Goal: Check status: Check status

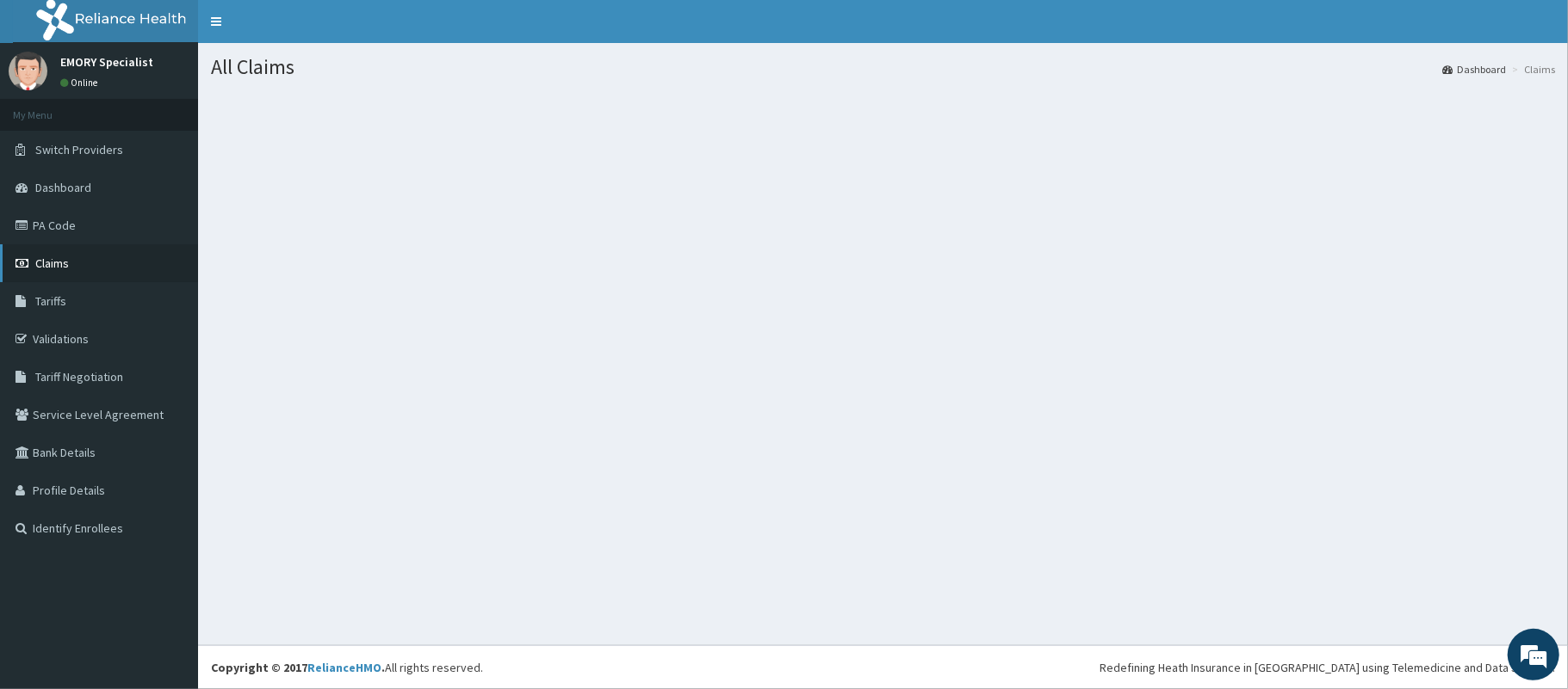
click at [48, 270] on span "Claims" at bounding box center [51, 263] width 34 height 16
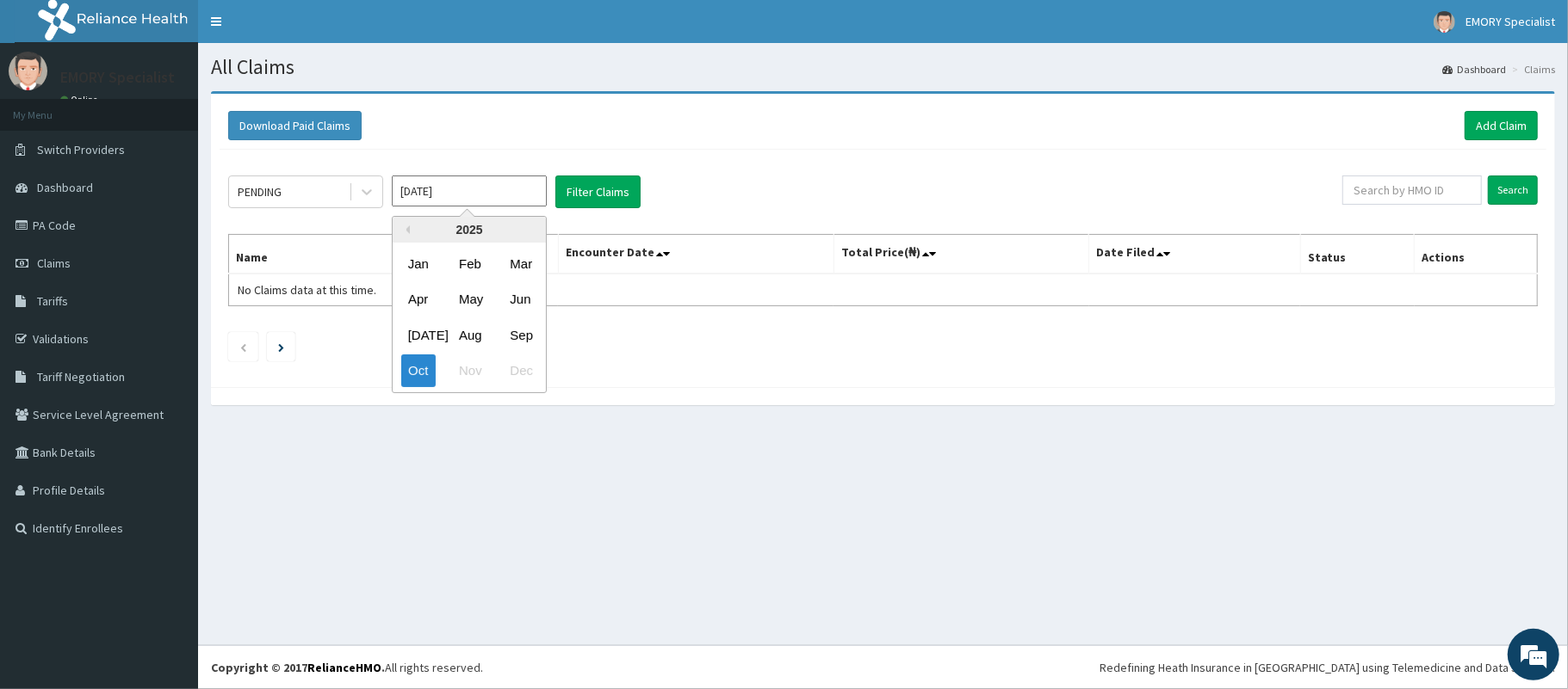
click at [446, 199] on input "Oct 2025" at bounding box center [469, 191] width 155 height 31
drag, startPoint x: 527, startPoint y: 333, endPoint x: 497, endPoint y: 310, distance: 37.8
click at [527, 331] on div "Sep" at bounding box center [519, 335] width 34 height 32
type input "Sep 2025"
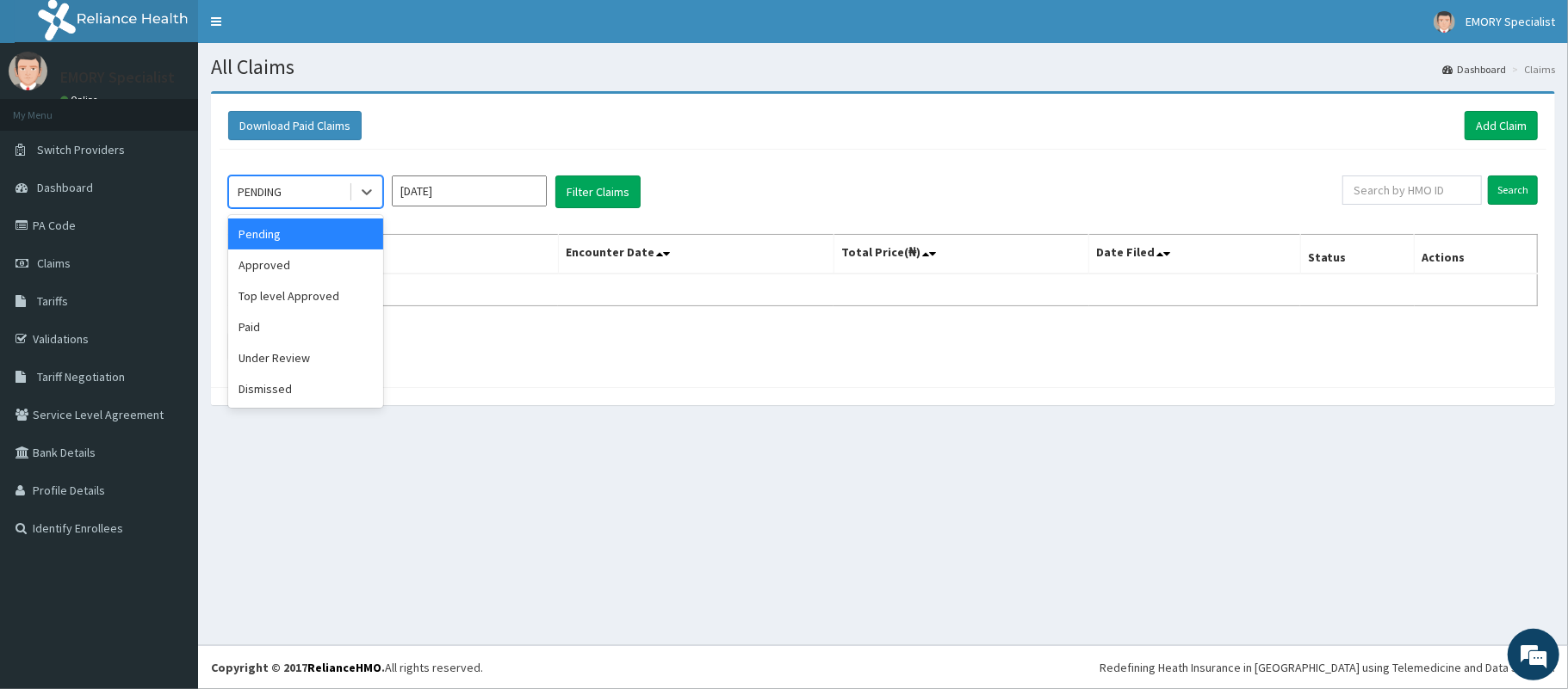
click at [272, 193] on div "PENDING" at bounding box center [260, 192] width 44 height 17
click at [283, 333] on div "Paid" at bounding box center [305, 327] width 155 height 31
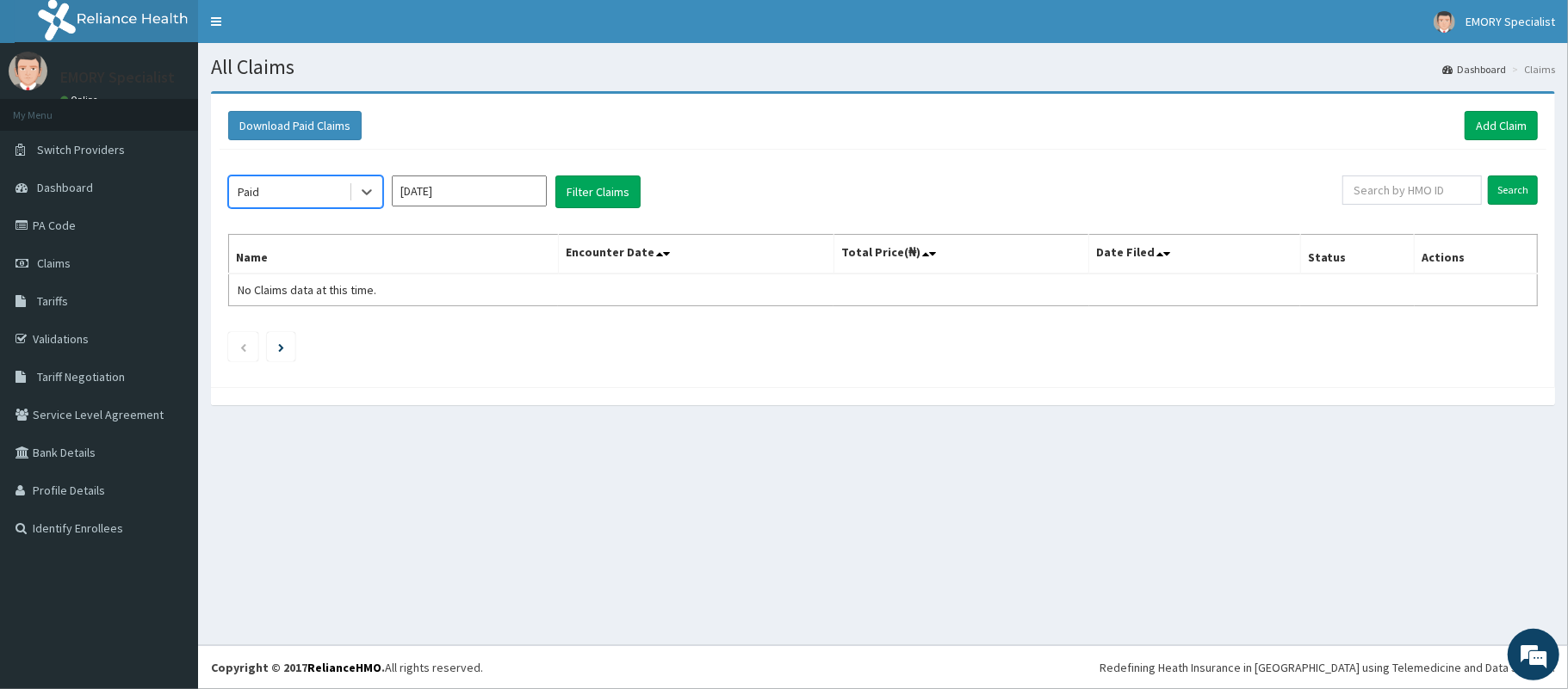
click at [339, 187] on div "Paid" at bounding box center [289, 192] width 119 height 28
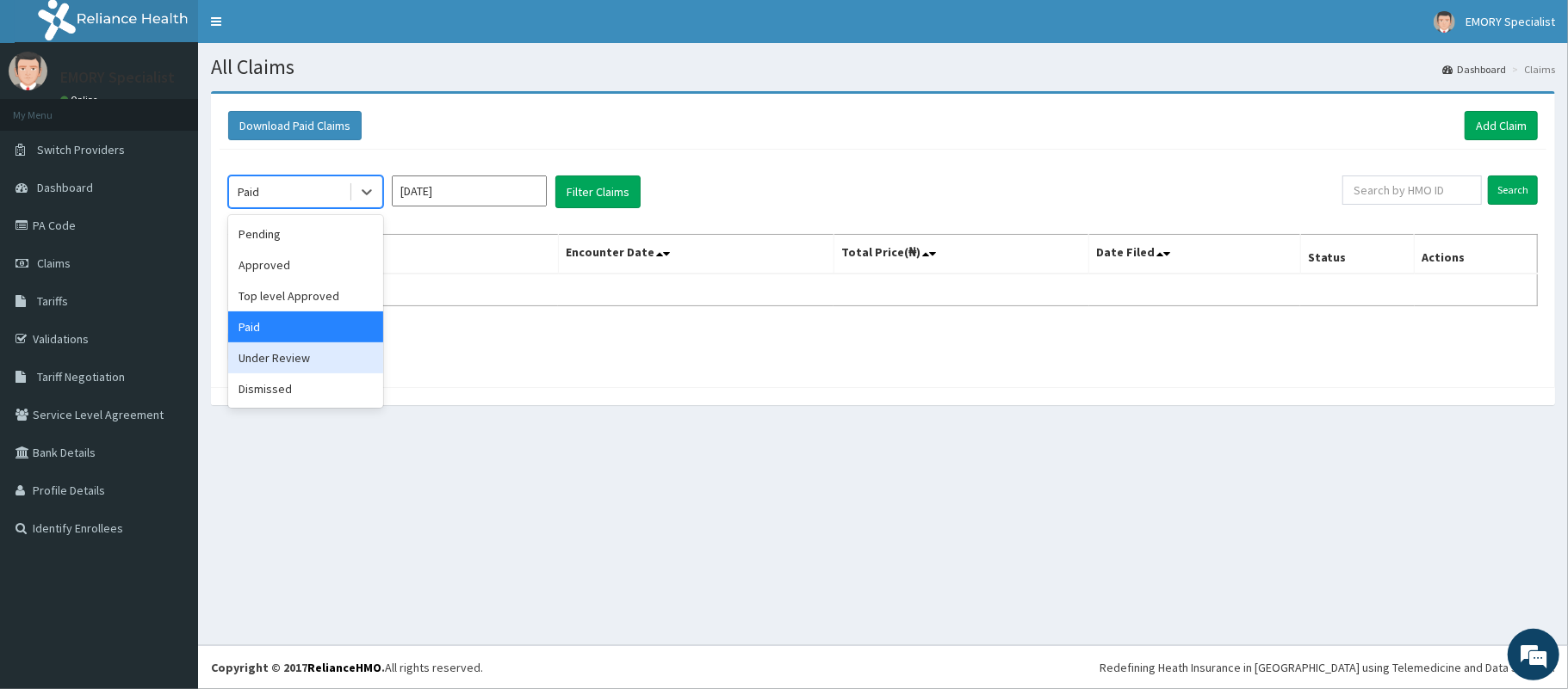
drag, startPoint x: 290, startPoint y: 362, endPoint x: 319, endPoint y: 343, distance: 34.7
click at [290, 361] on div "Under Review" at bounding box center [305, 358] width 155 height 31
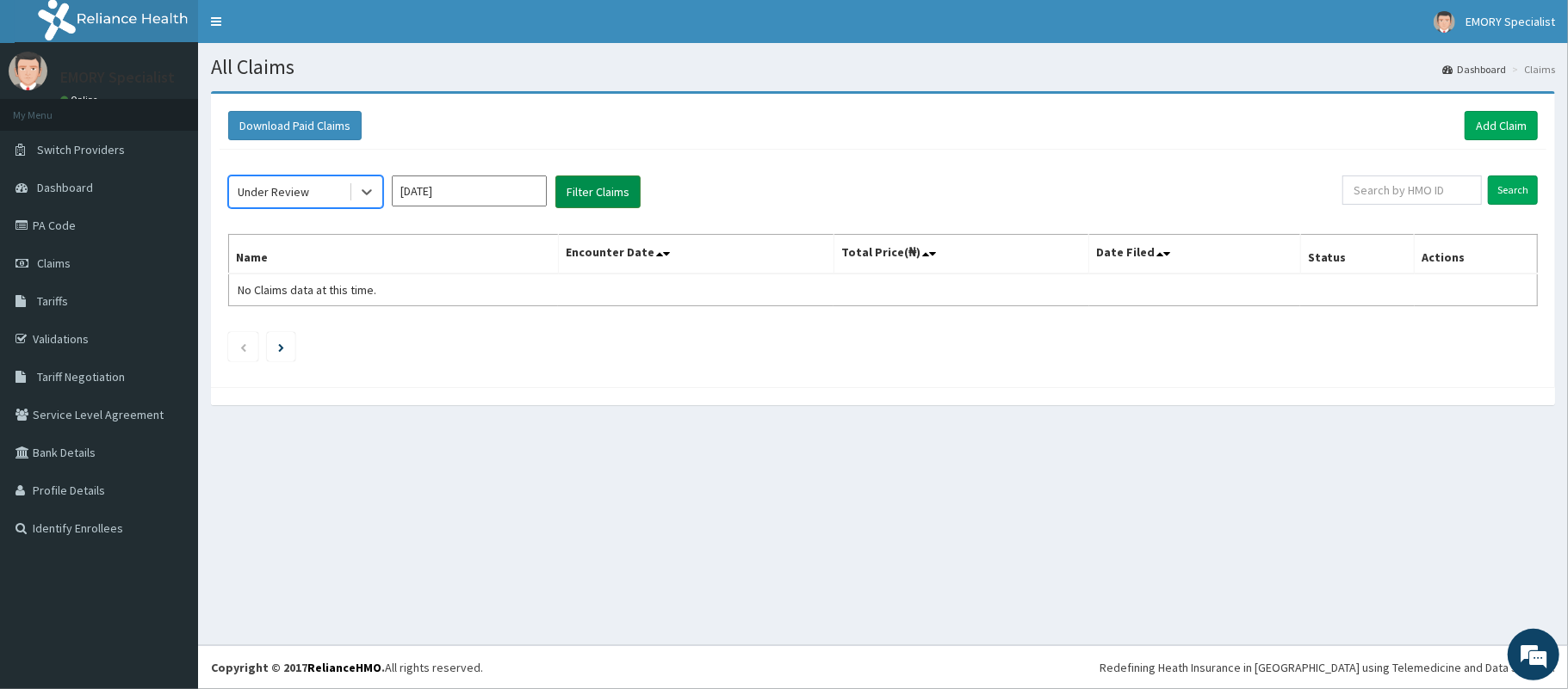
click at [579, 190] on button "Filter Claims" at bounding box center [597, 192] width 85 height 33
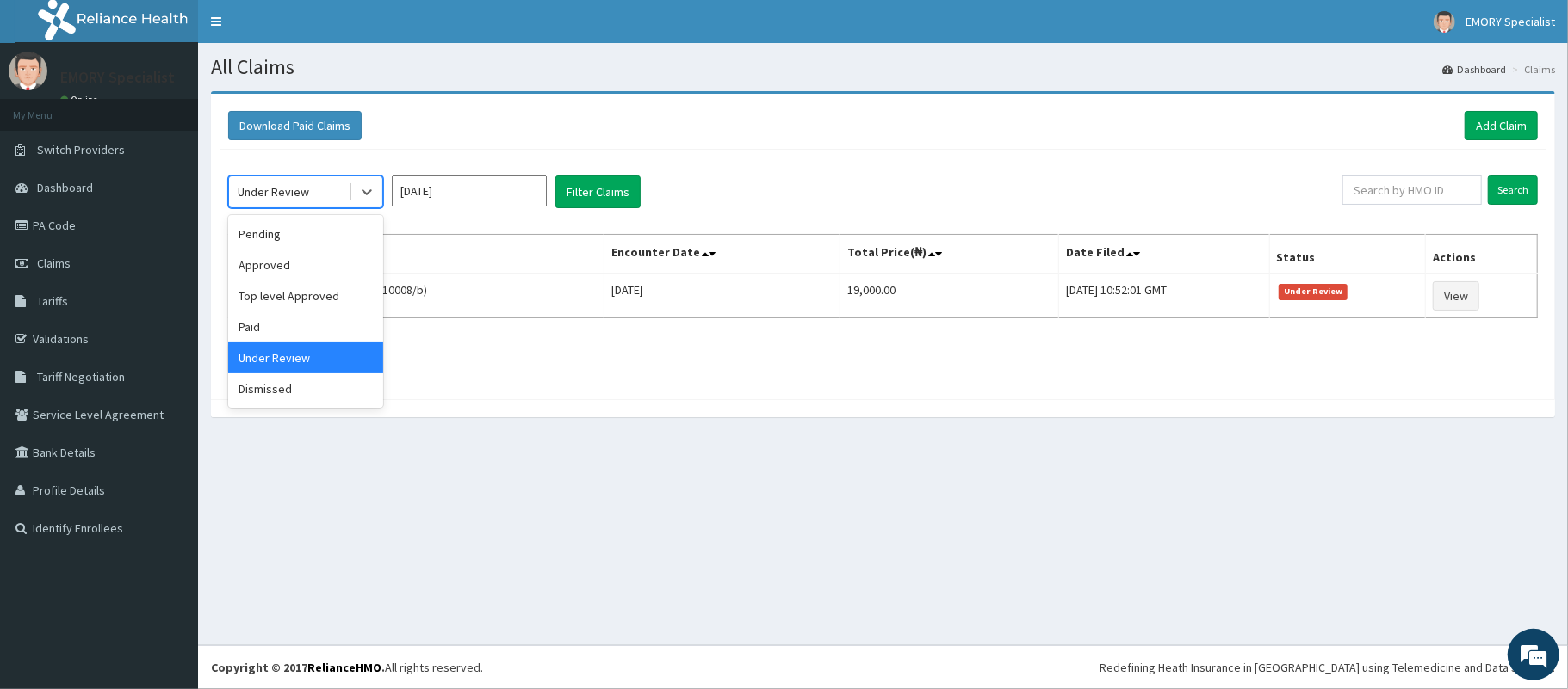
click at [337, 187] on div "Under Review" at bounding box center [289, 192] width 119 height 28
click at [270, 390] on div "Dismissed" at bounding box center [305, 390] width 155 height 31
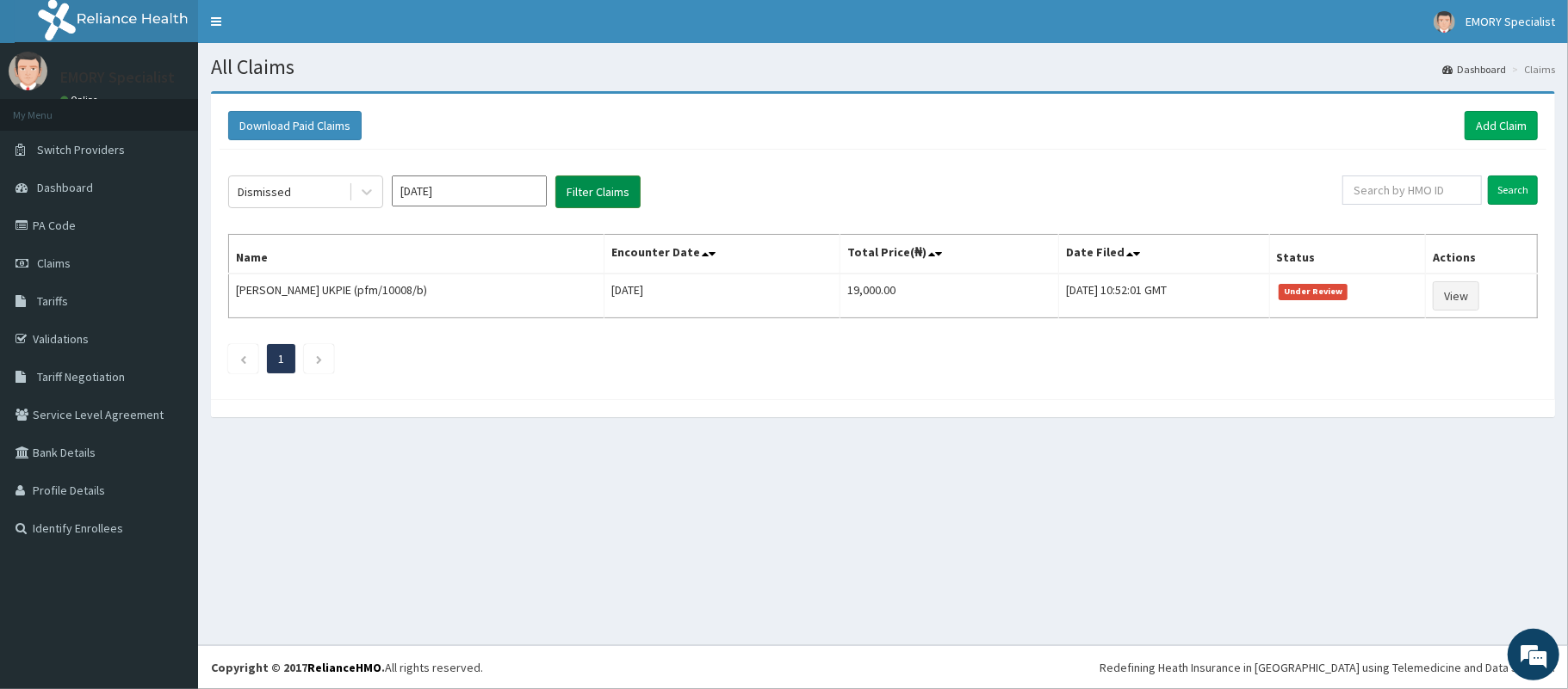
click at [605, 191] on button "Filter Claims" at bounding box center [597, 192] width 85 height 33
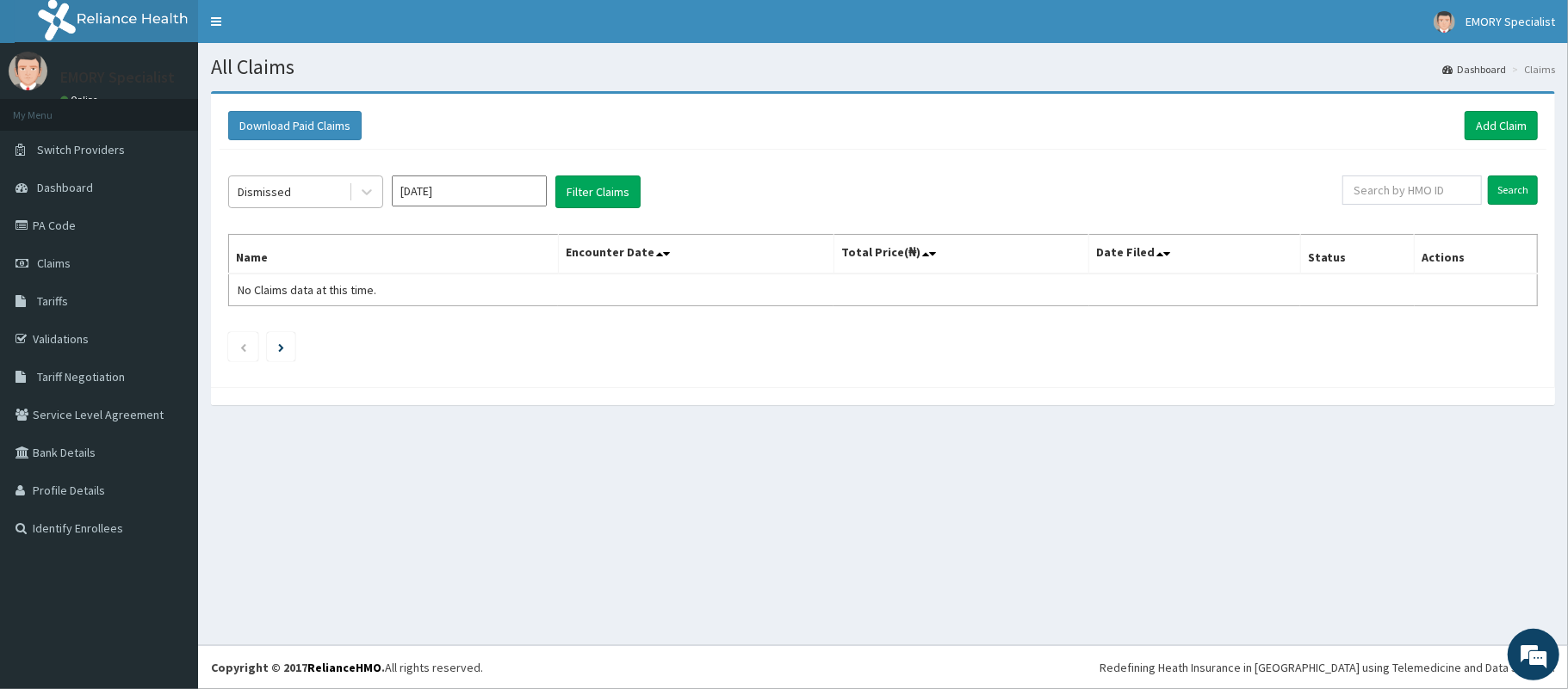
click at [342, 194] on div "Dismissed" at bounding box center [289, 192] width 119 height 28
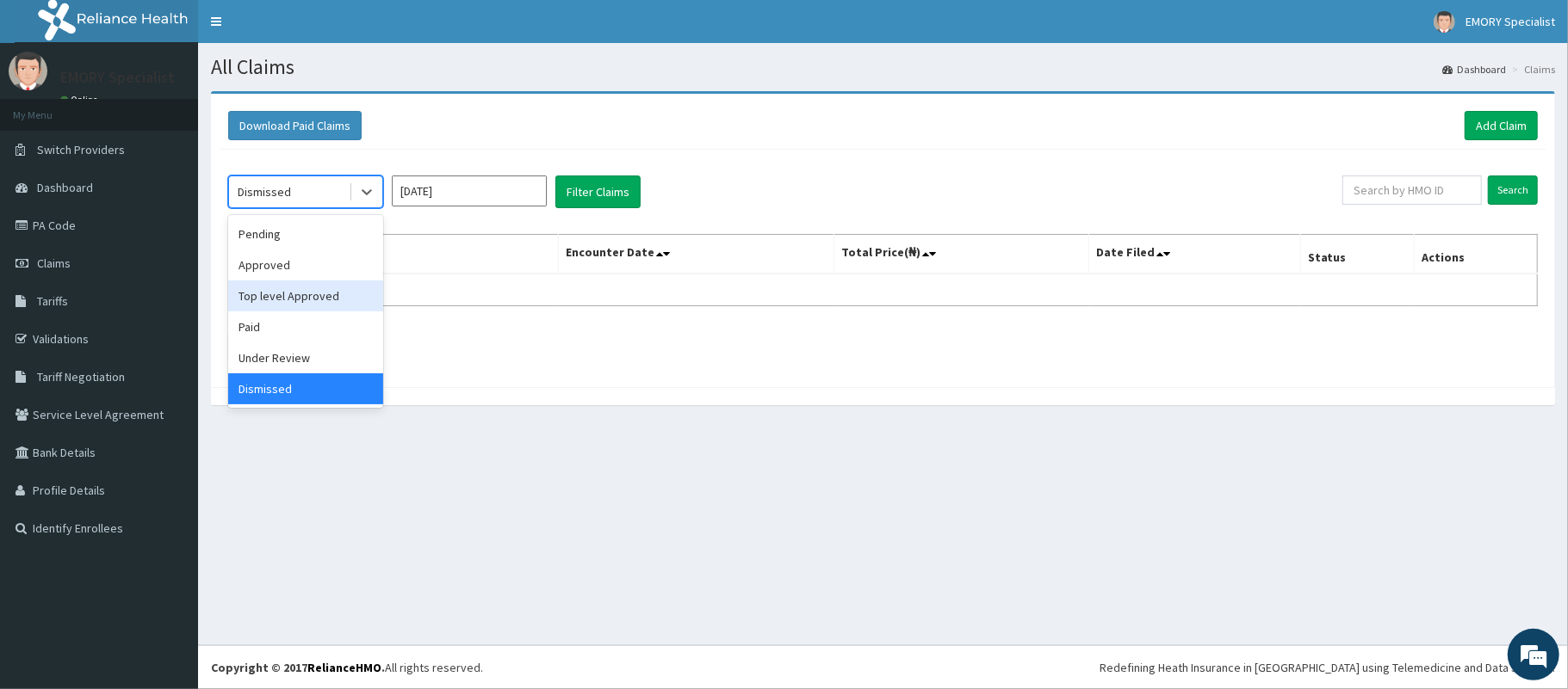
click at [297, 296] on div "Top level Approved" at bounding box center [305, 296] width 155 height 31
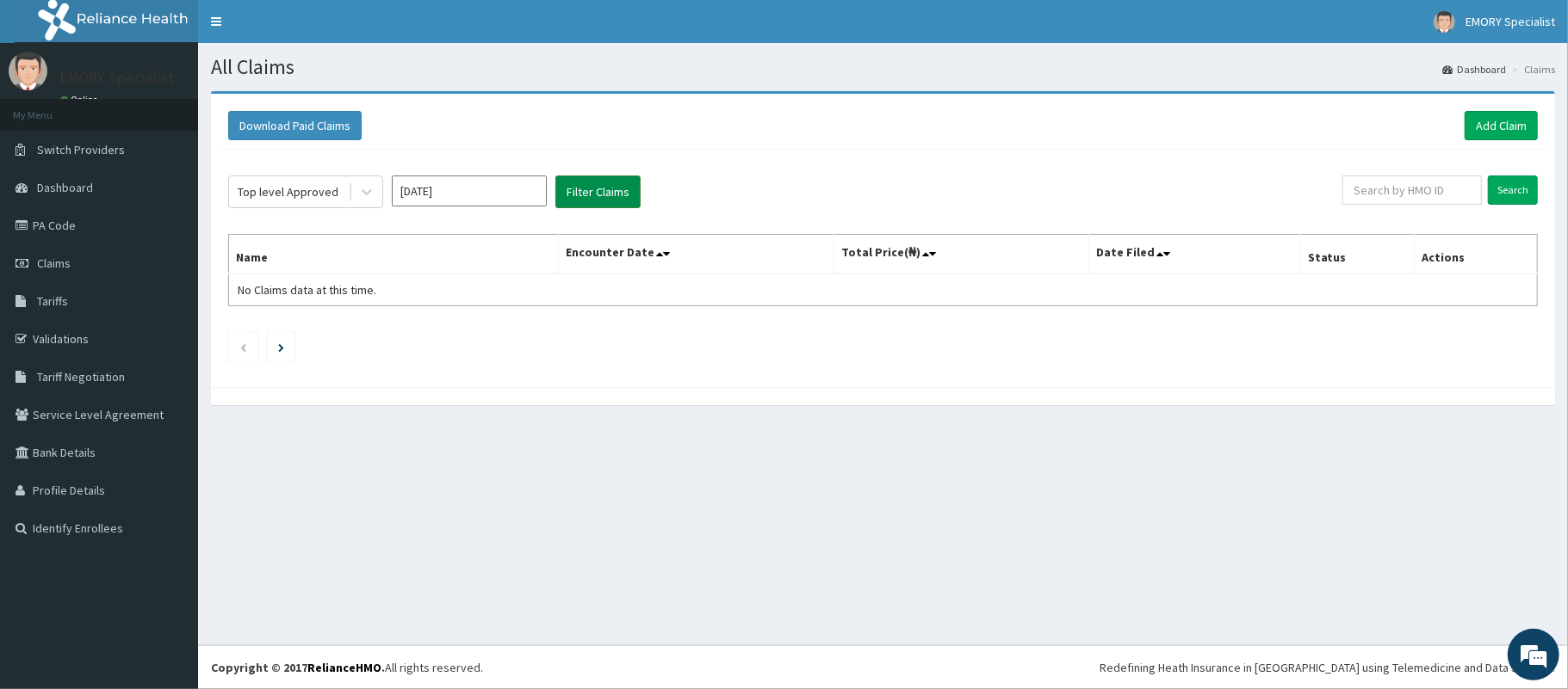
click at [593, 194] on button "Filter Claims" at bounding box center [597, 192] width 85 height 33
click at [573, 190] on button "Filter Claims" at bounding box center [597, 192] width 85 height 33
click at [351, 186] on div at bounding box center [367, 192] width 31 height 31
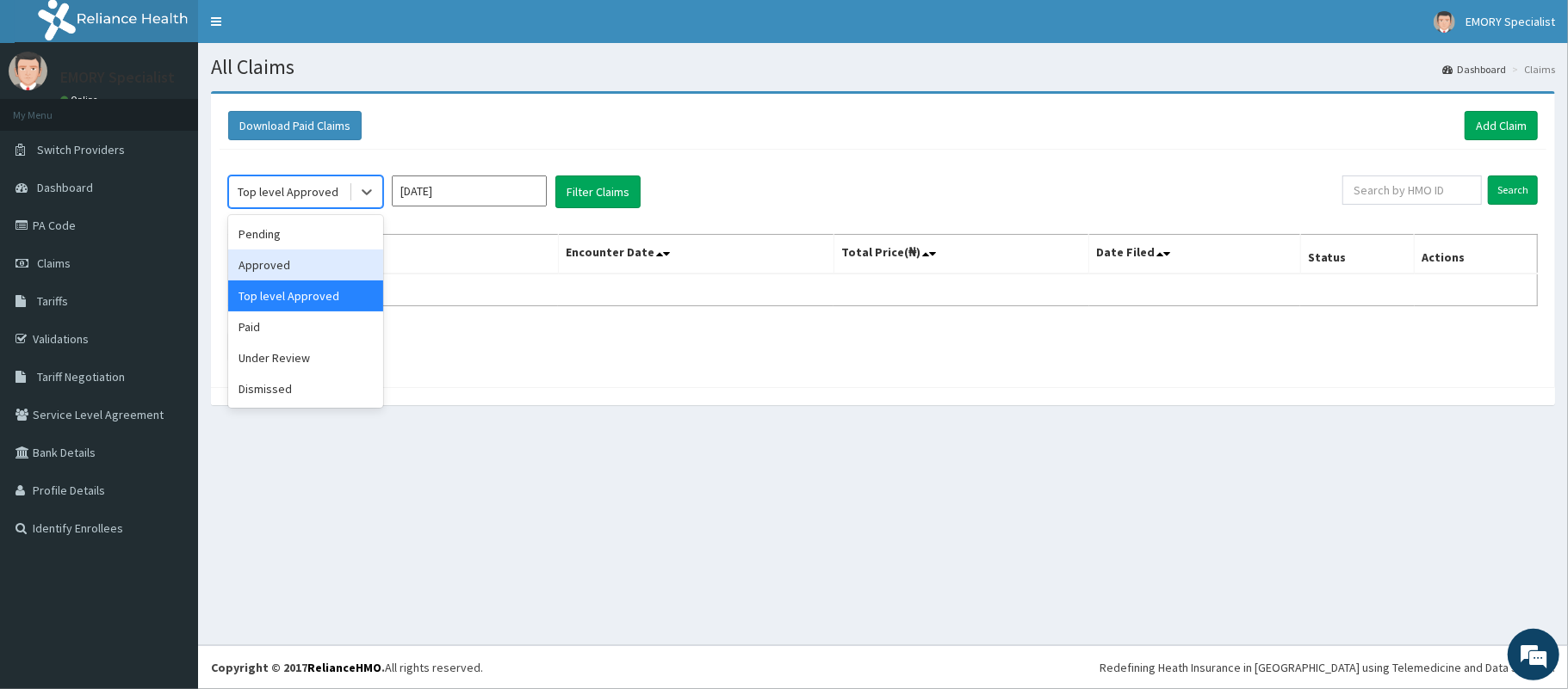
click at [296, 263] on div "Approved" at bounding box center [305, 265] width 155 height 31
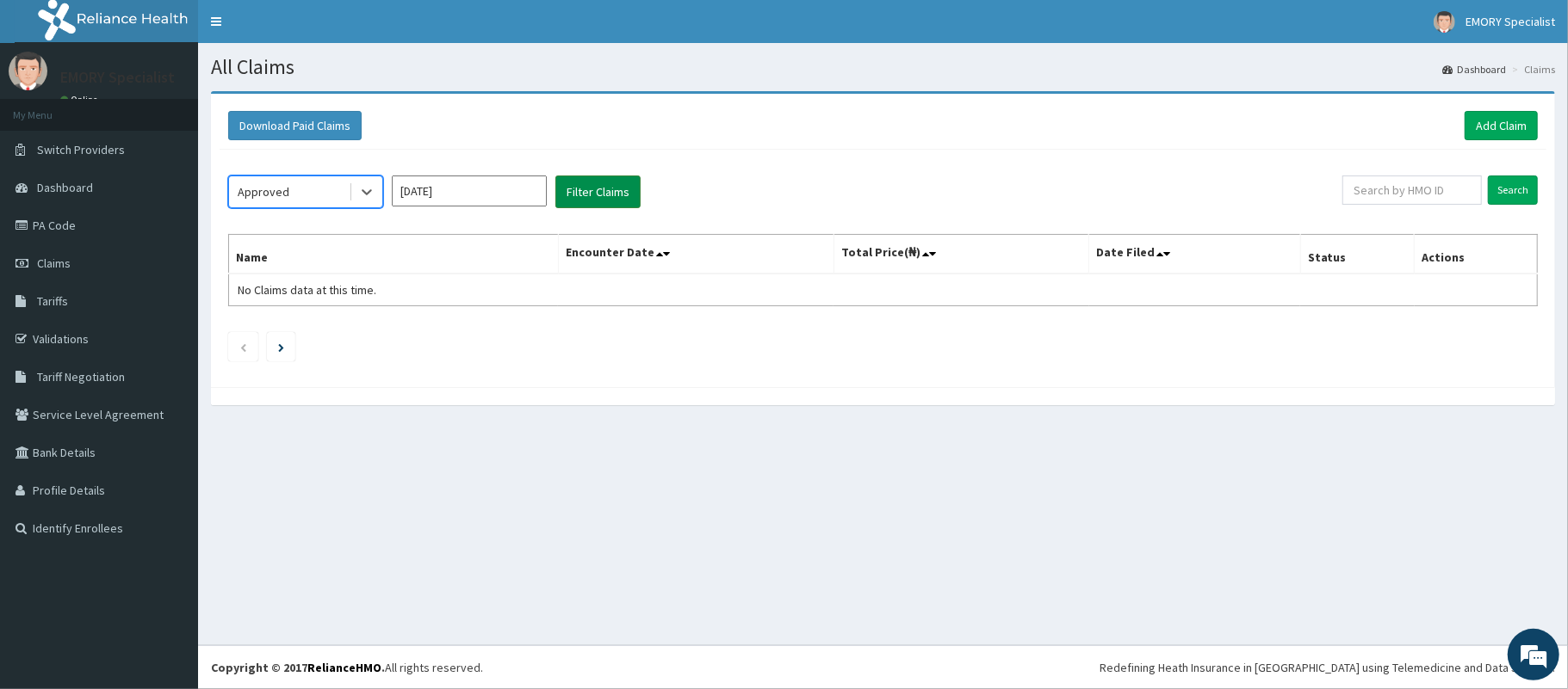
click at [576, 186] on button "Filter Claims" at bounding box center [597, 192] width 85 height 33
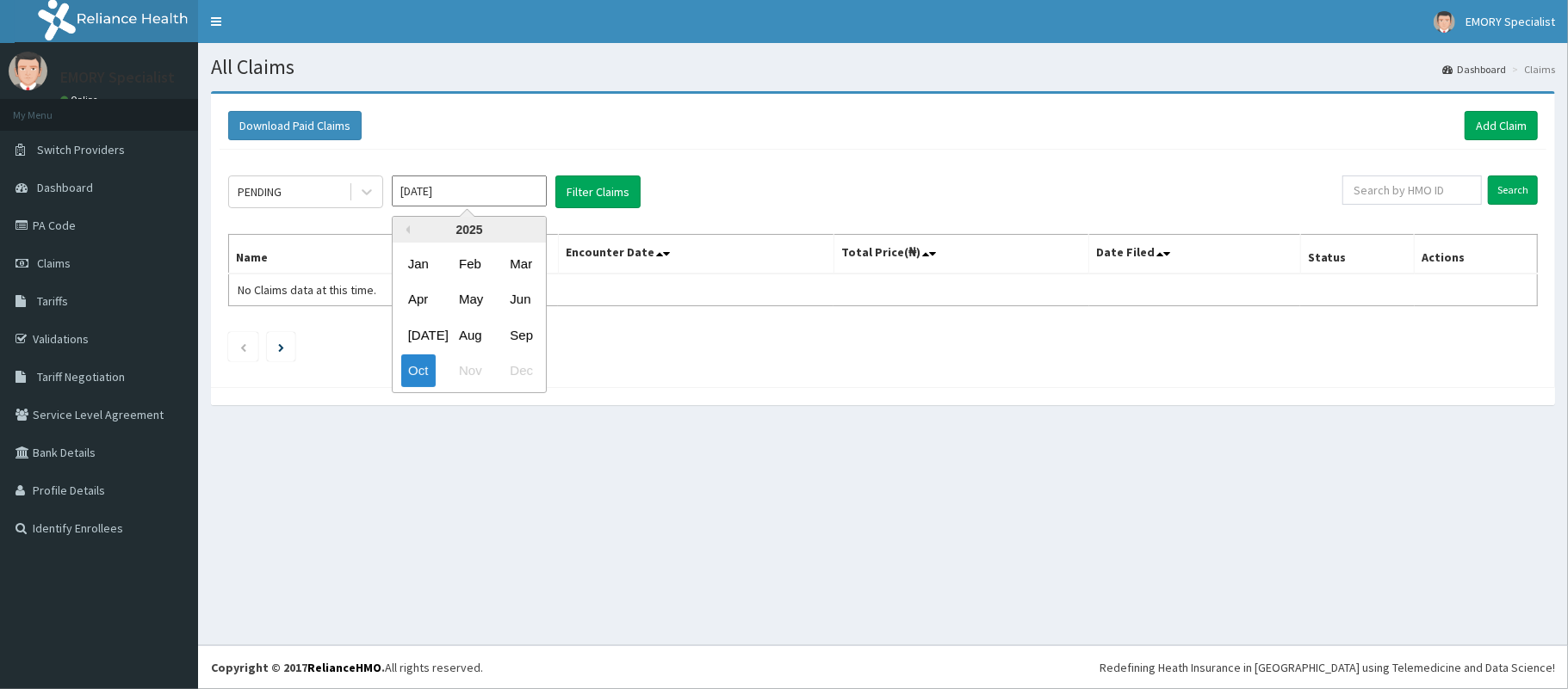
click at [467, 184] on input "Oct 2025" at bounding box center [469, 191] width 155 height 31
click at [522, 322] on div "Sep" at bounding box center [519, 335] width 34 height 32
type input "Sep 2025"
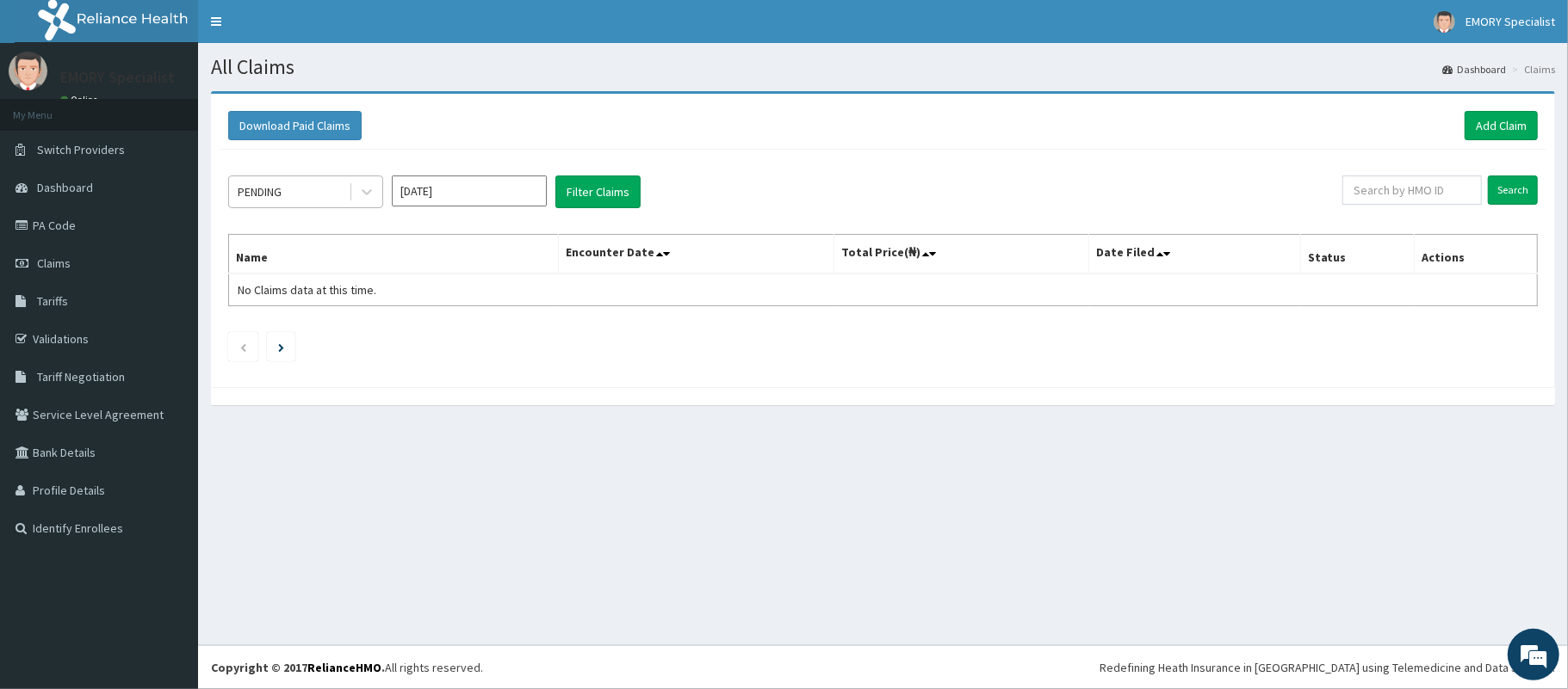
click at [335, 190] on div "PENDING" at bounding box center [289, 192] width 119 height 28
click at [592, 195] on button "Filter Claims" at bounding box center [597, 192] width 85 height 33
click at [352, 191] on div at bounding box center [367, 192] width 31 height 31
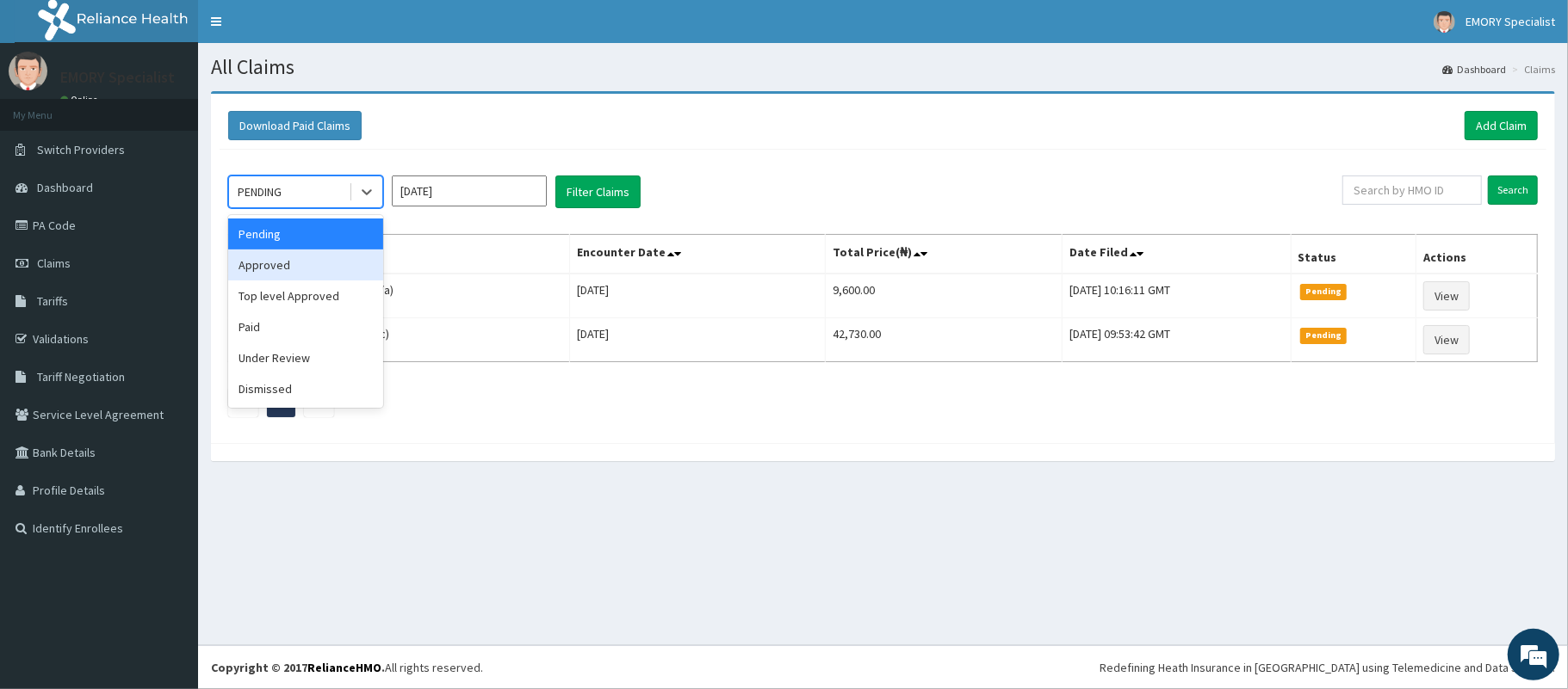
click at [312, 260] on div "Approved" at bounding box center [305, 265] width 155 height 31
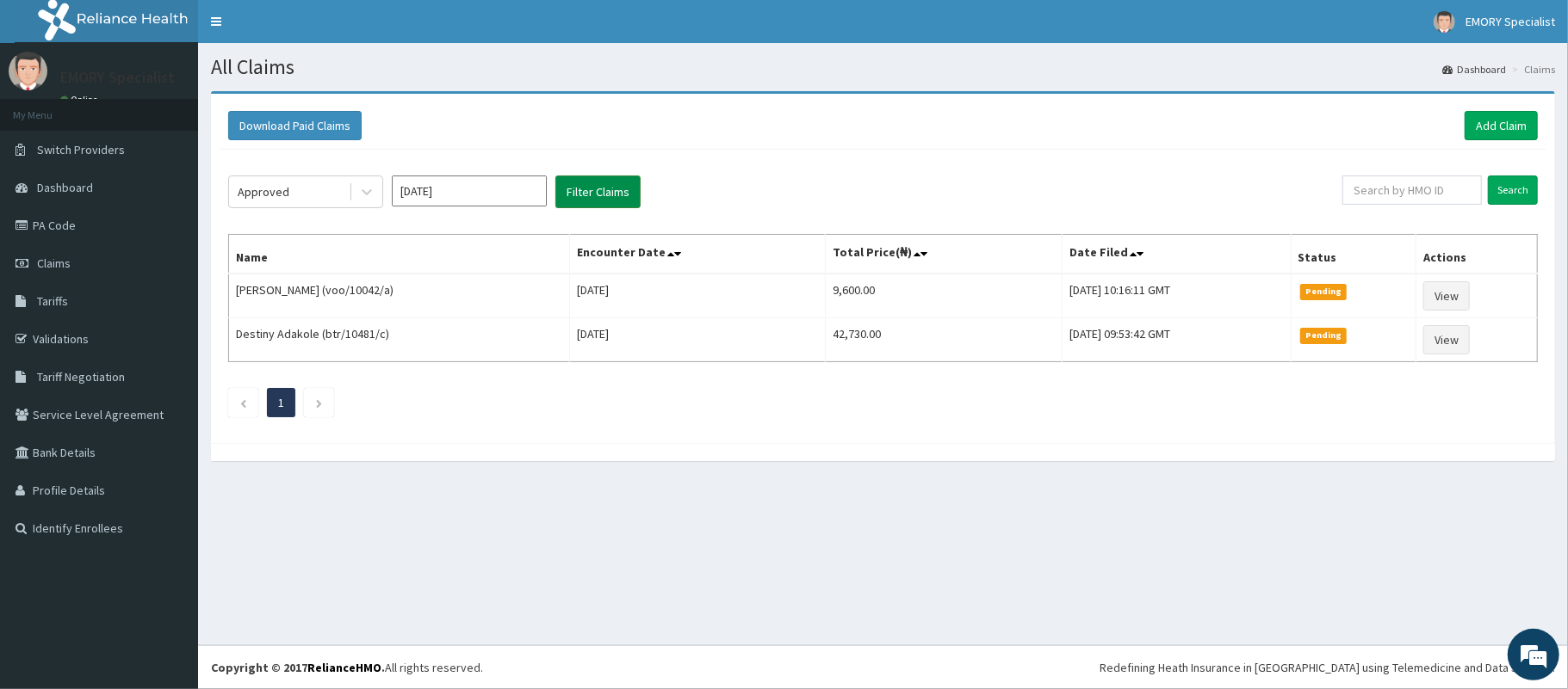
click at [573, 189] on button "Filter Claims" at bounding box center [597, 192] width 85 height 33
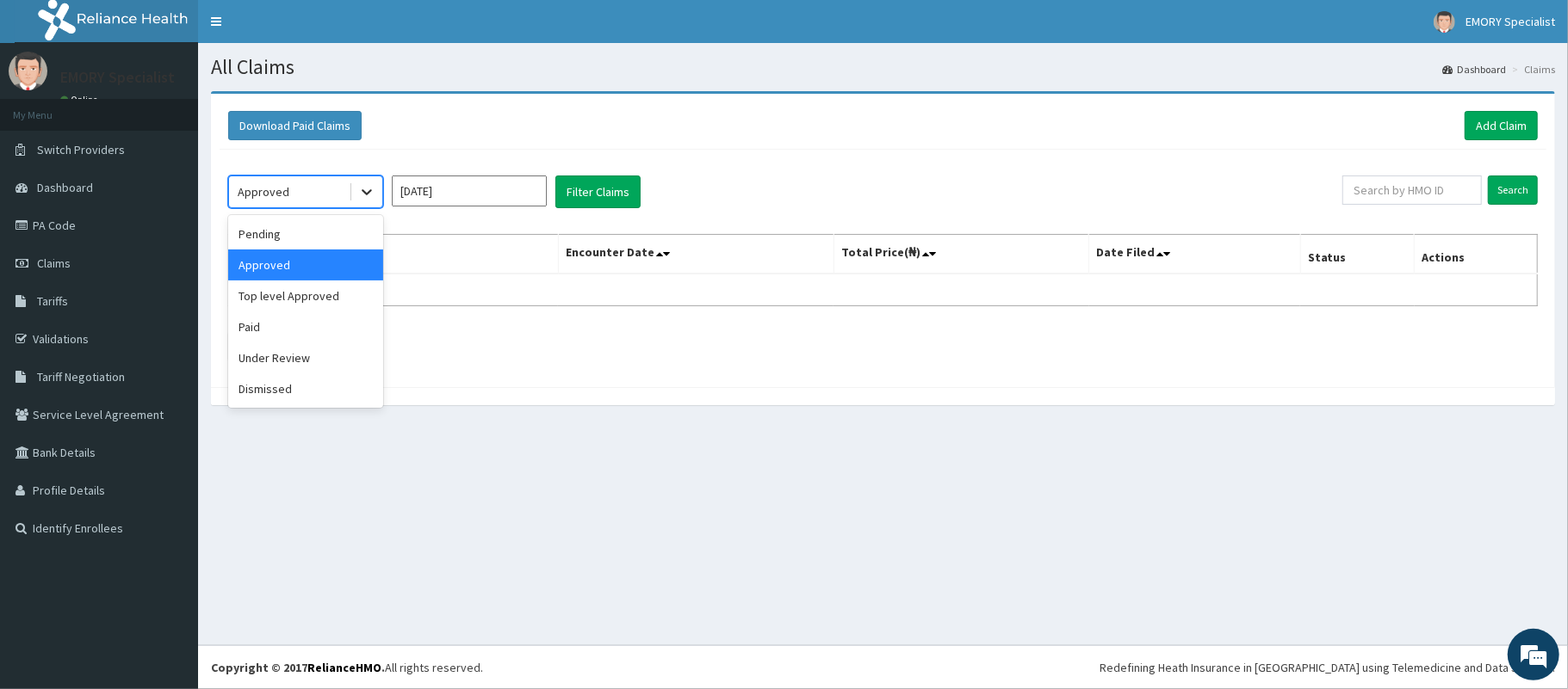
click at [352, 186] on div at bounding box center [367, 192] width 31 height 31
click at [272, 328] on div "Paid" at bounding box center [305, 327] width 155 height 31
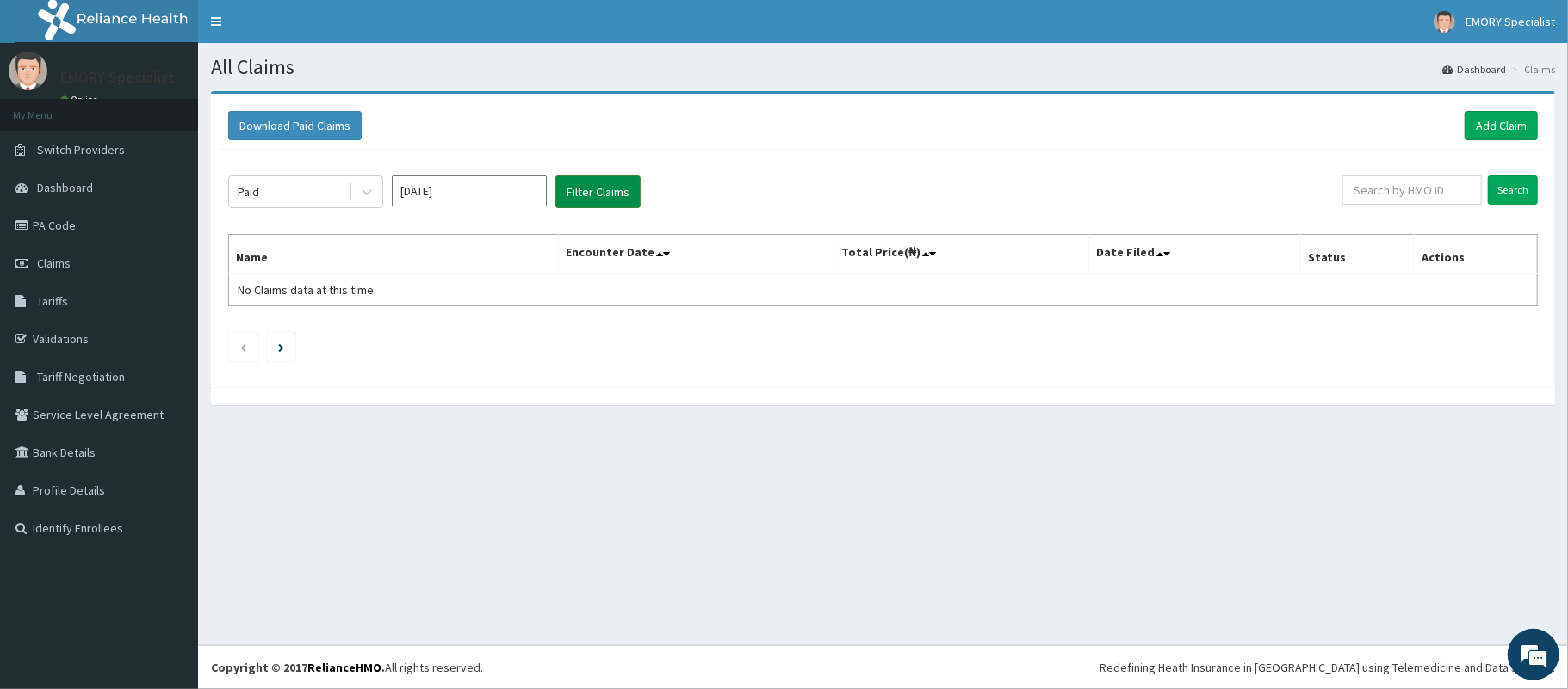
click at [601, 195] on button "Filter Claims" at bounding box center [597, 192] width 85 height 33
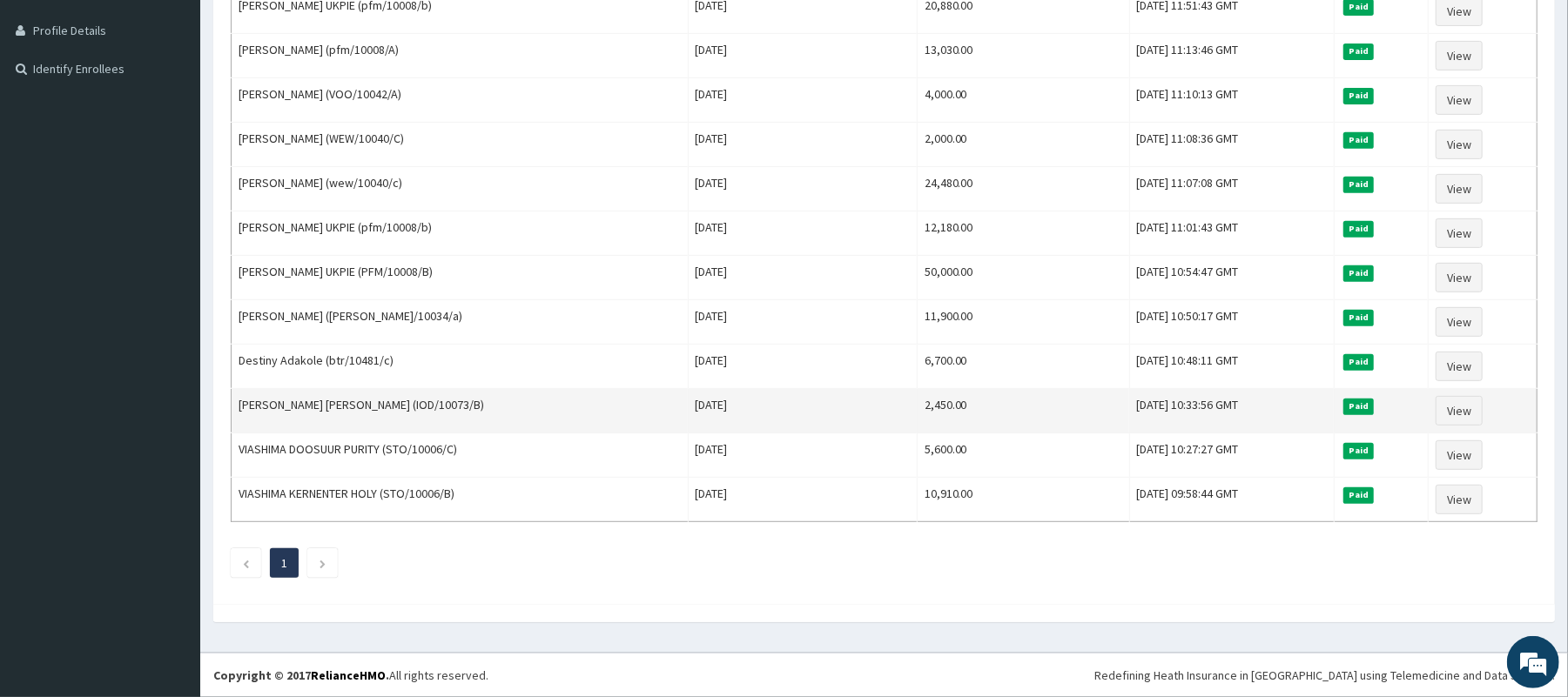
scroll to position [365, 0]
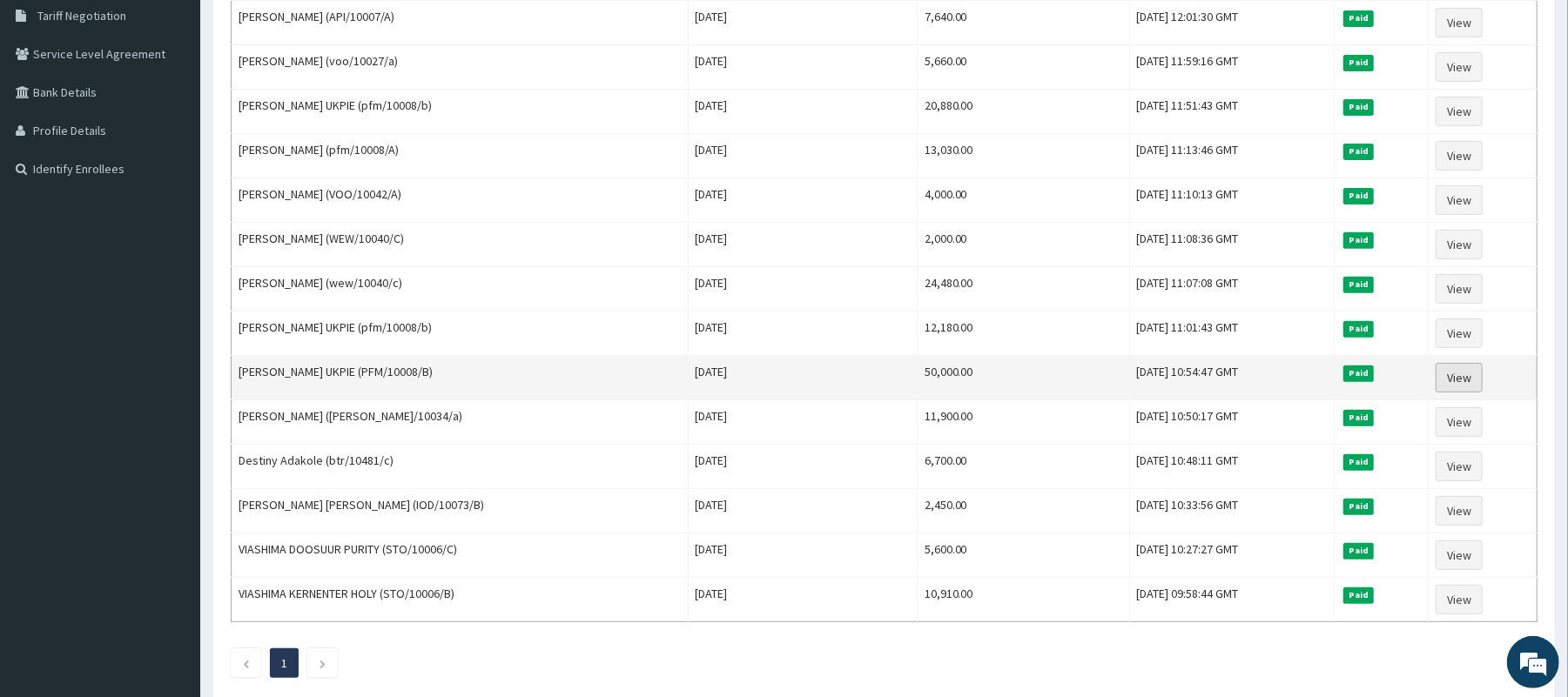
click at [1453, 387] on link "View" at bounding box center [1459, 378] width 47 height 30
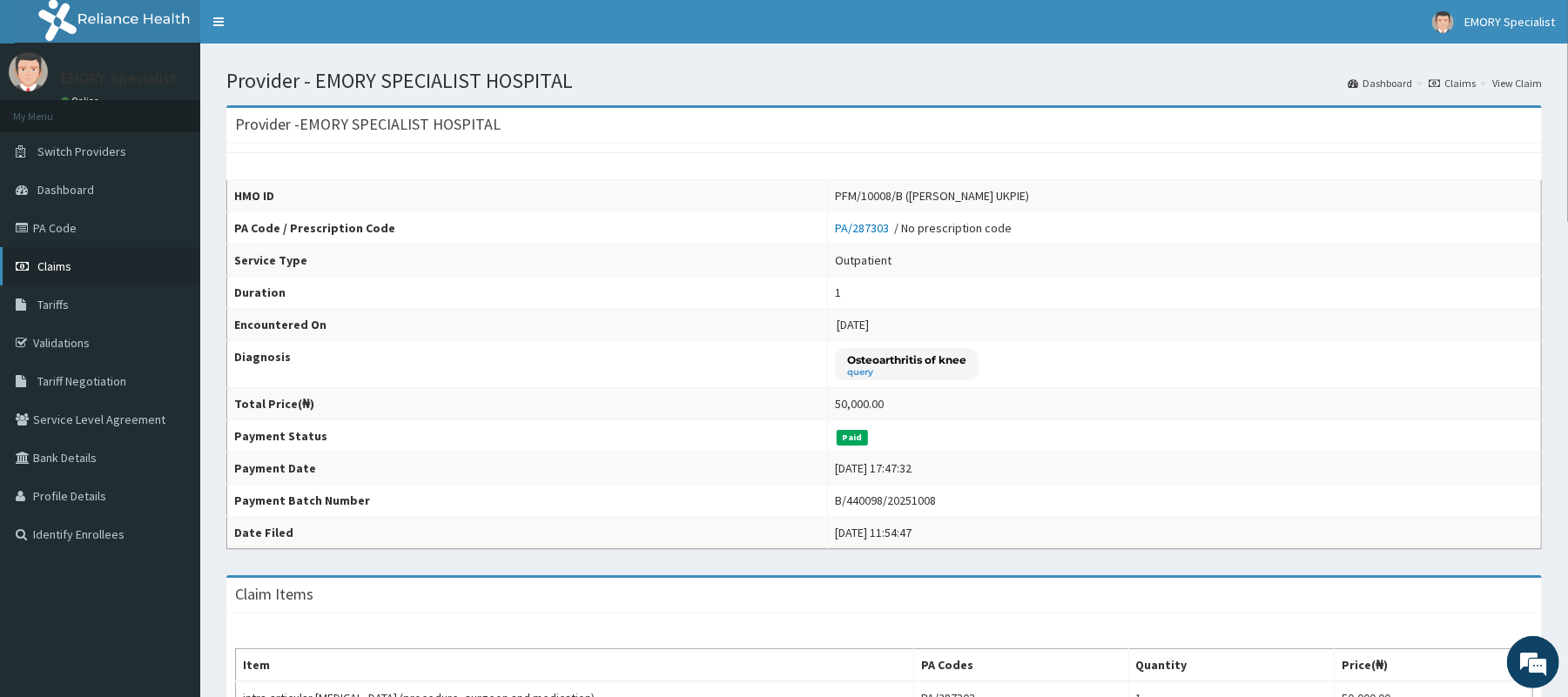
click at [91, 276] on link "Claims" at bounding box center [99, 266] width 200 height 38
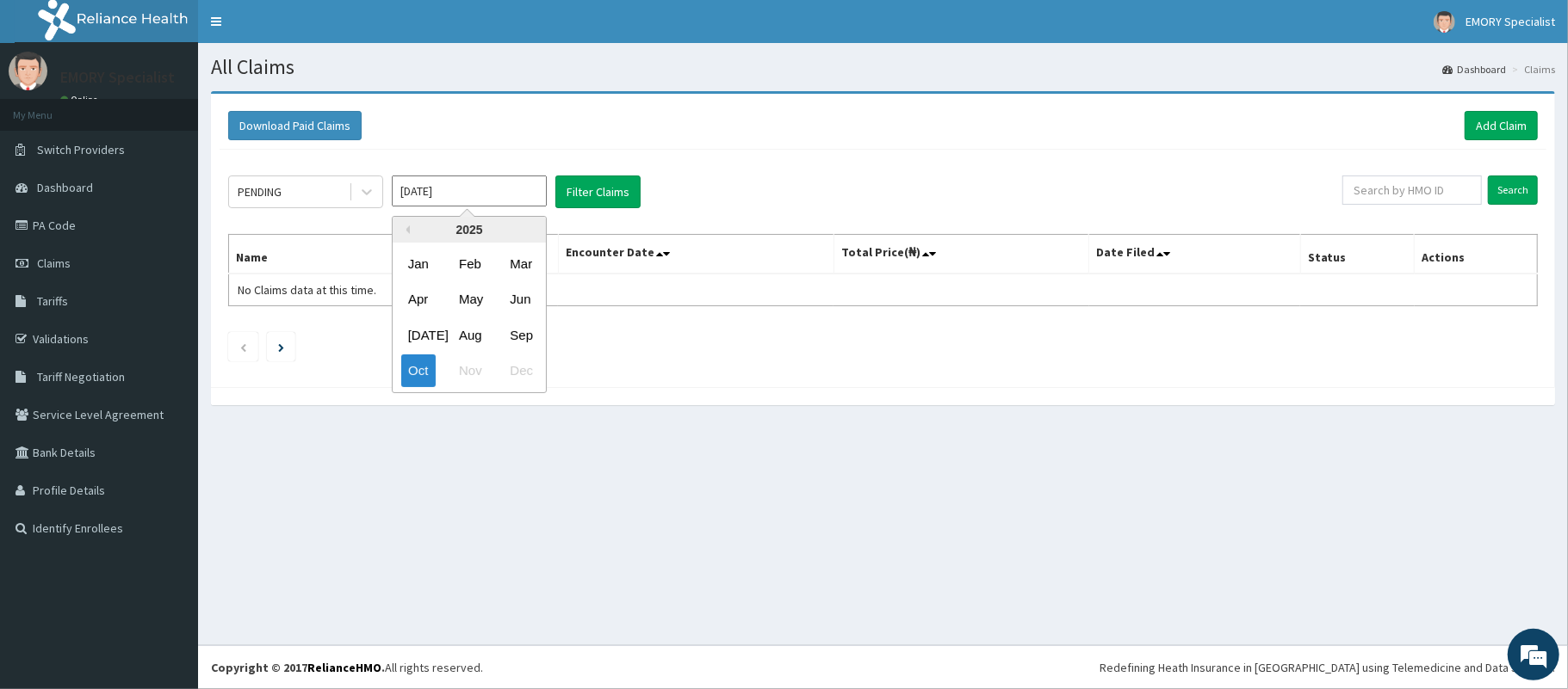
click at [459, 200] on input "[DATE]" at bounding box center [469, 191] width 155 height 31
click at [525, 331] on div "Sep" at bounding box center [519, 335] width 34 height 32
type input "[DATE]"
click at [345, 190] on div "PENDING" at bounding box center [289, 192] width 119 height 28
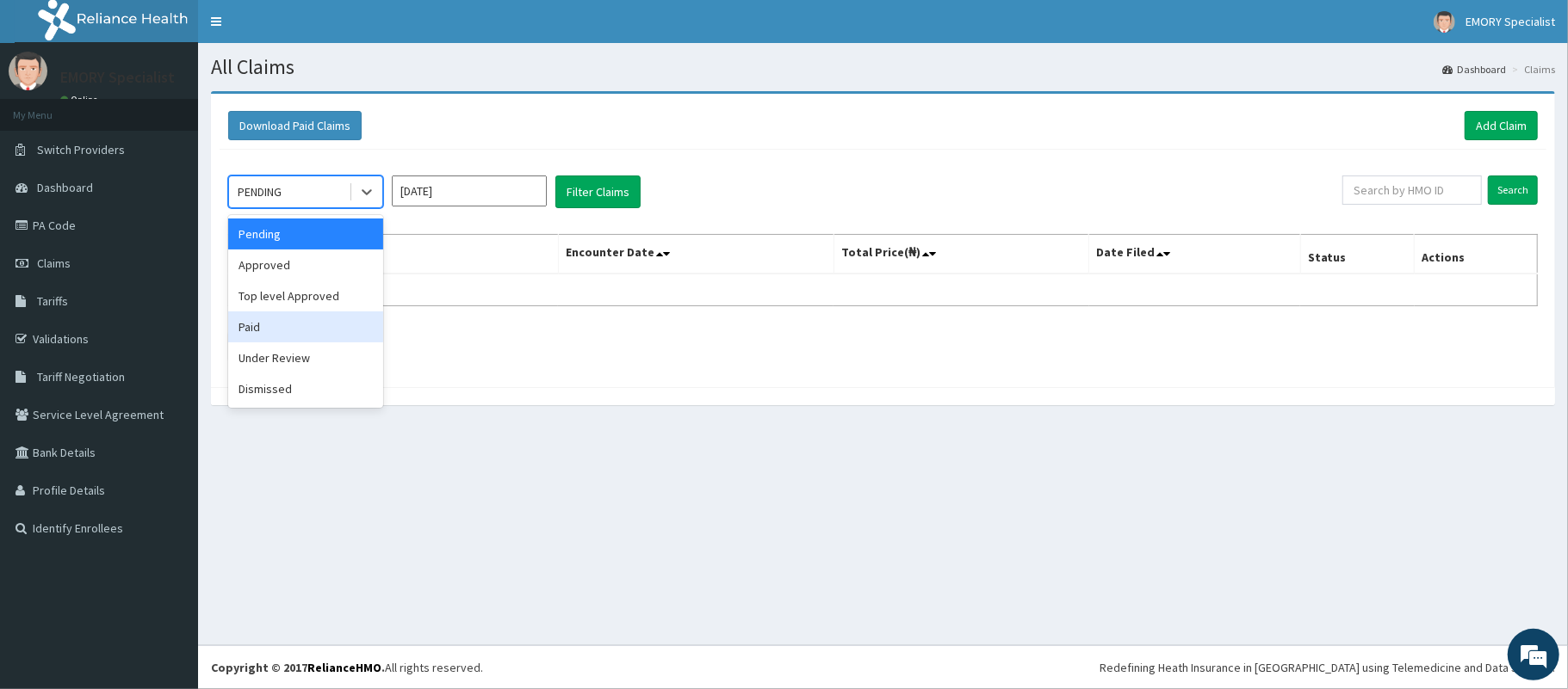
click at [290, 331] on div "Paid" at bounding box center [305, 327] width 155 height 31
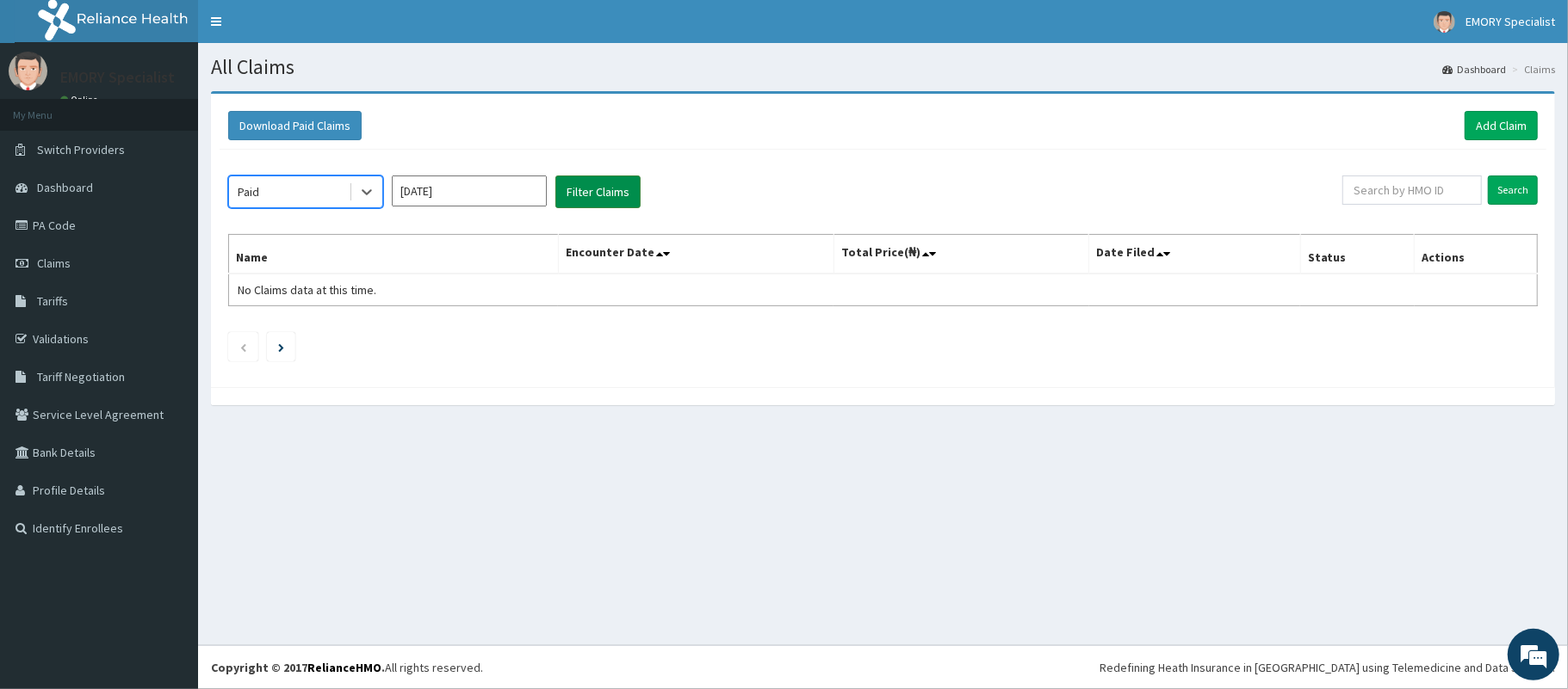
click at [560, 198] on button "Filter Claims" at bounding box center [597, 192] width 85 height 33
click at [586, 193] on button "Filter Claims" at bounding box center [597, 192] width 85 height 33
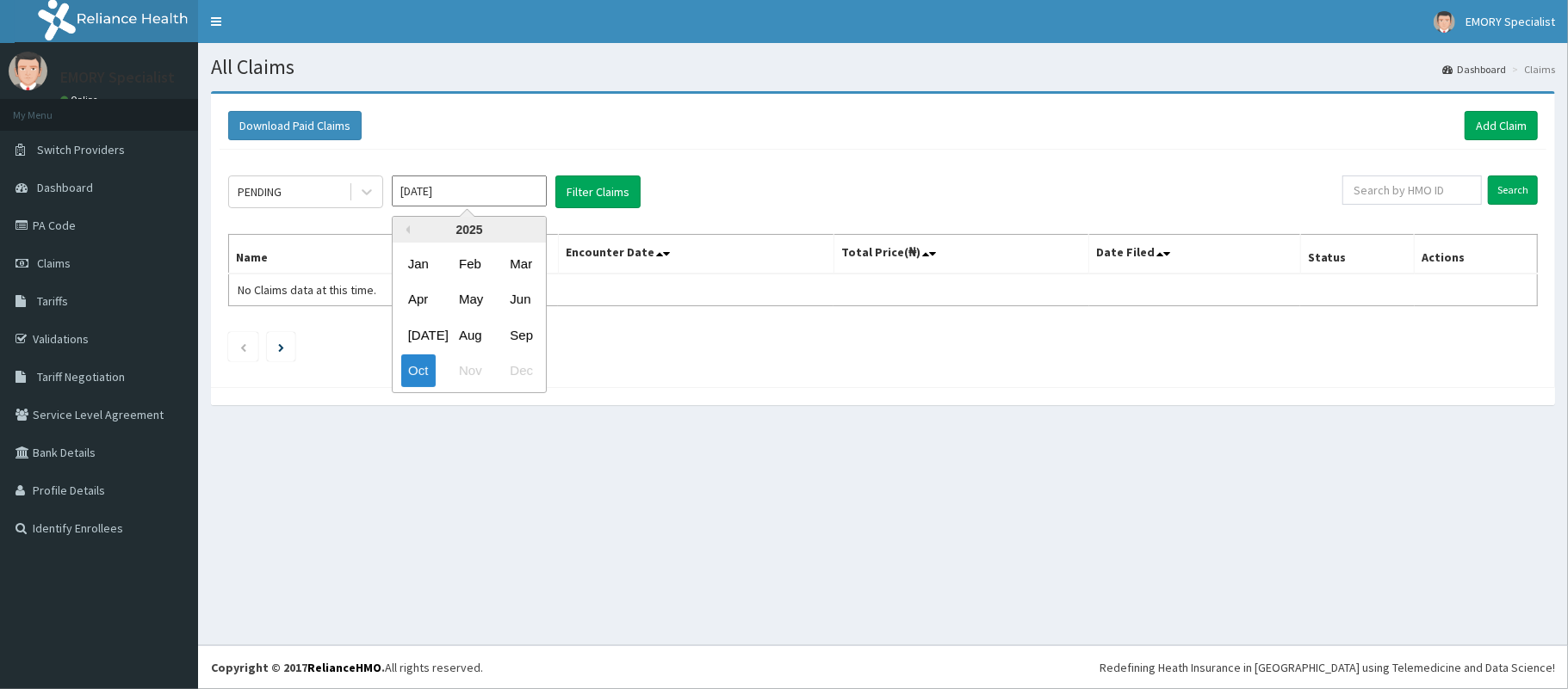
click at [504, 191] on input "[DATE]" at bounding box center [469, 191] width 155 height 31
click at [517, 332] on div "Sep" at bounding box center [519, 335] width 34 height 32
type input "[DATE]"
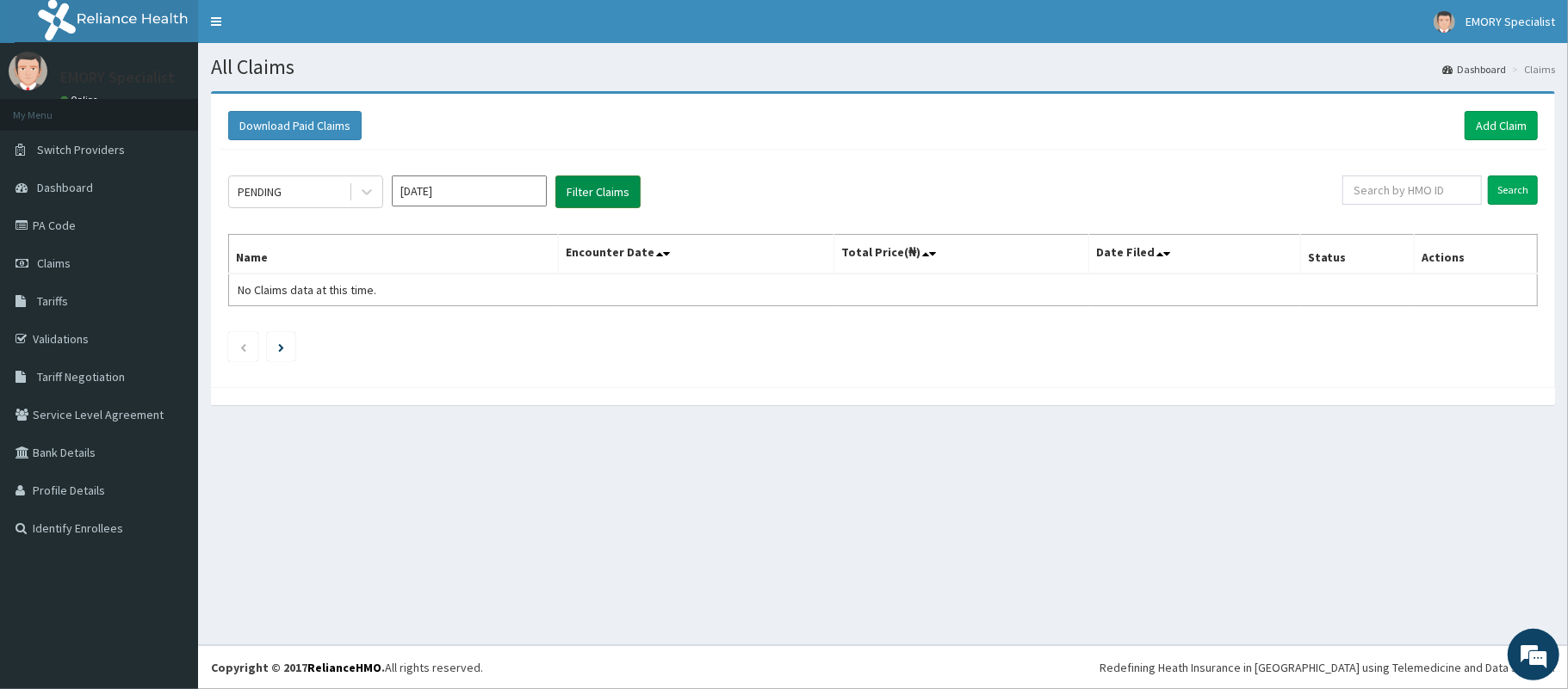
click at [607, 199] on button "Filter Claims" at bounding box center [597, 192] width 85 height 33
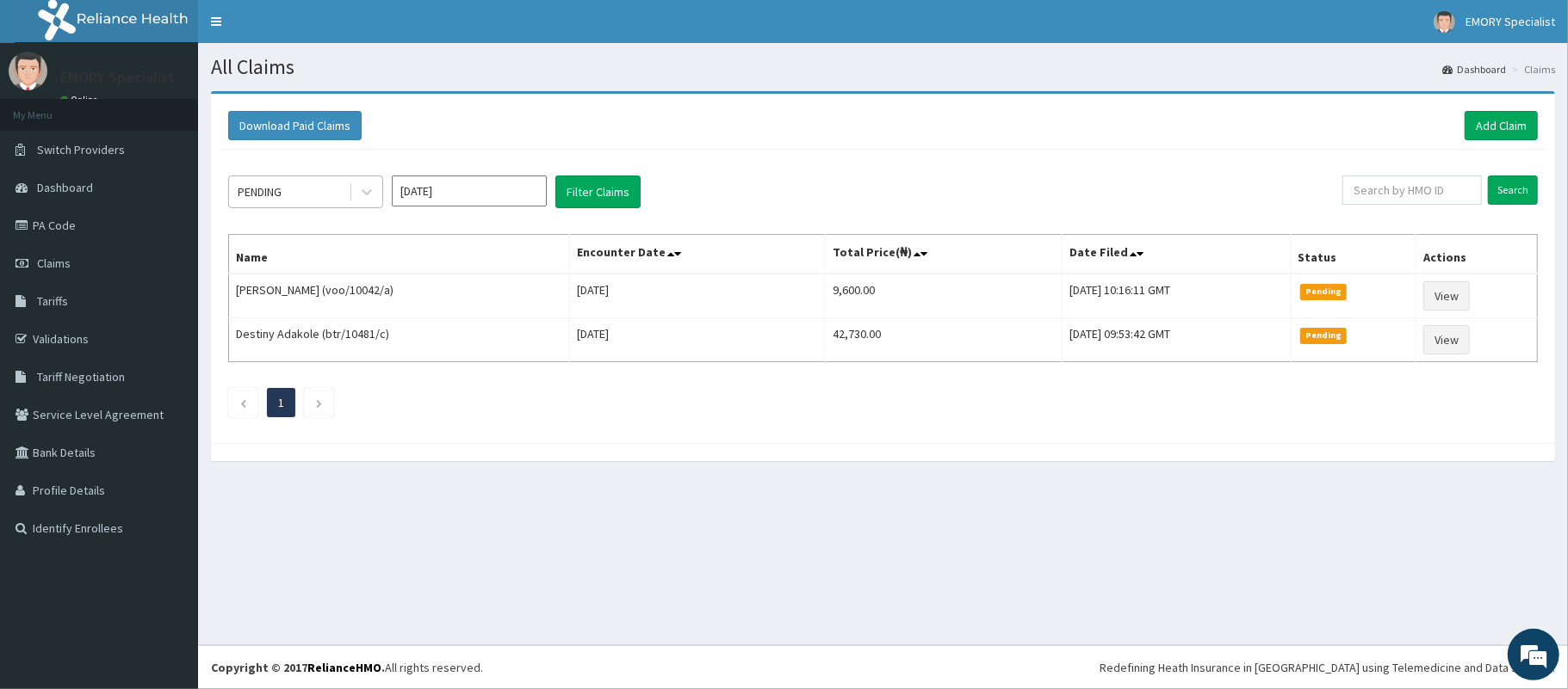
click at [320, 199] on div "PENDING" at bounding box center [289, 192] width 119 height 28
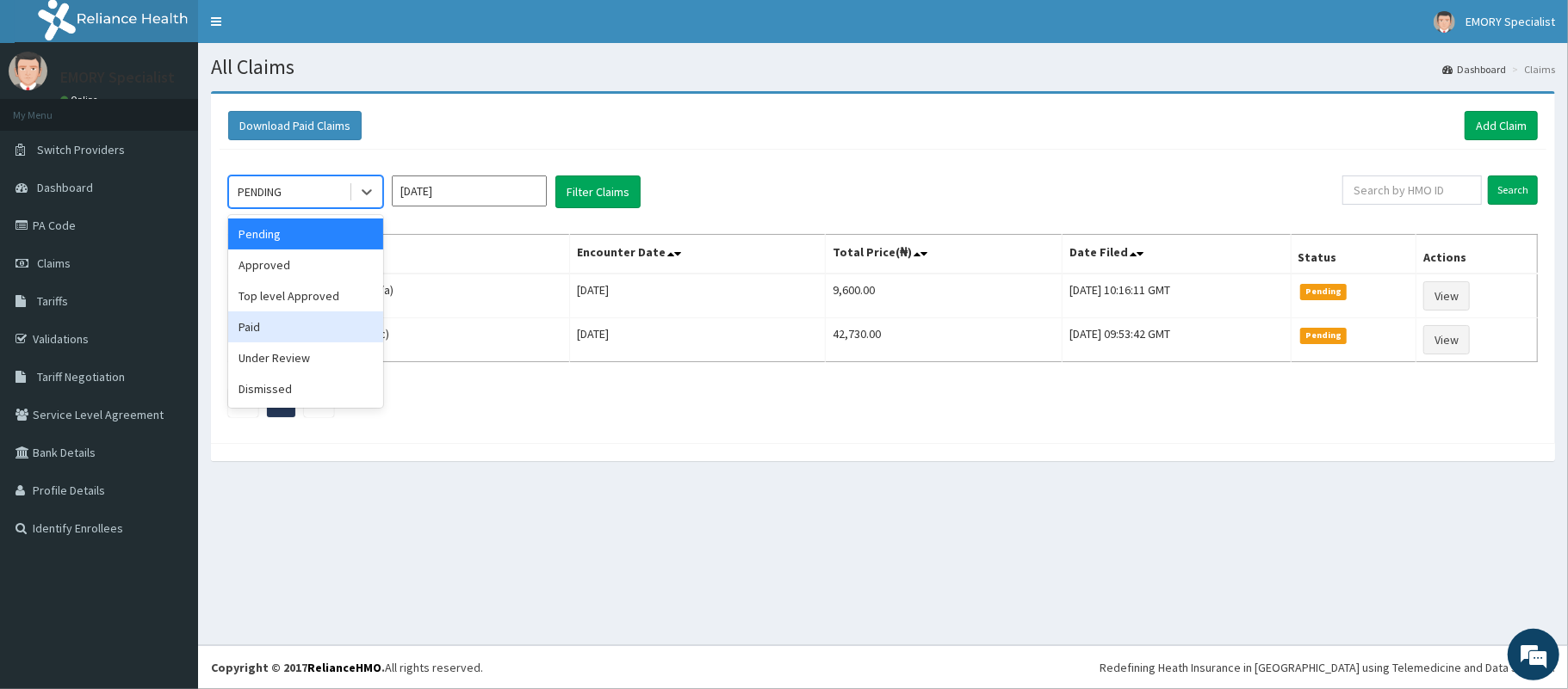
click at [284, 329] on div "Paid" at bounding box center [305, 327] width 155 height 31
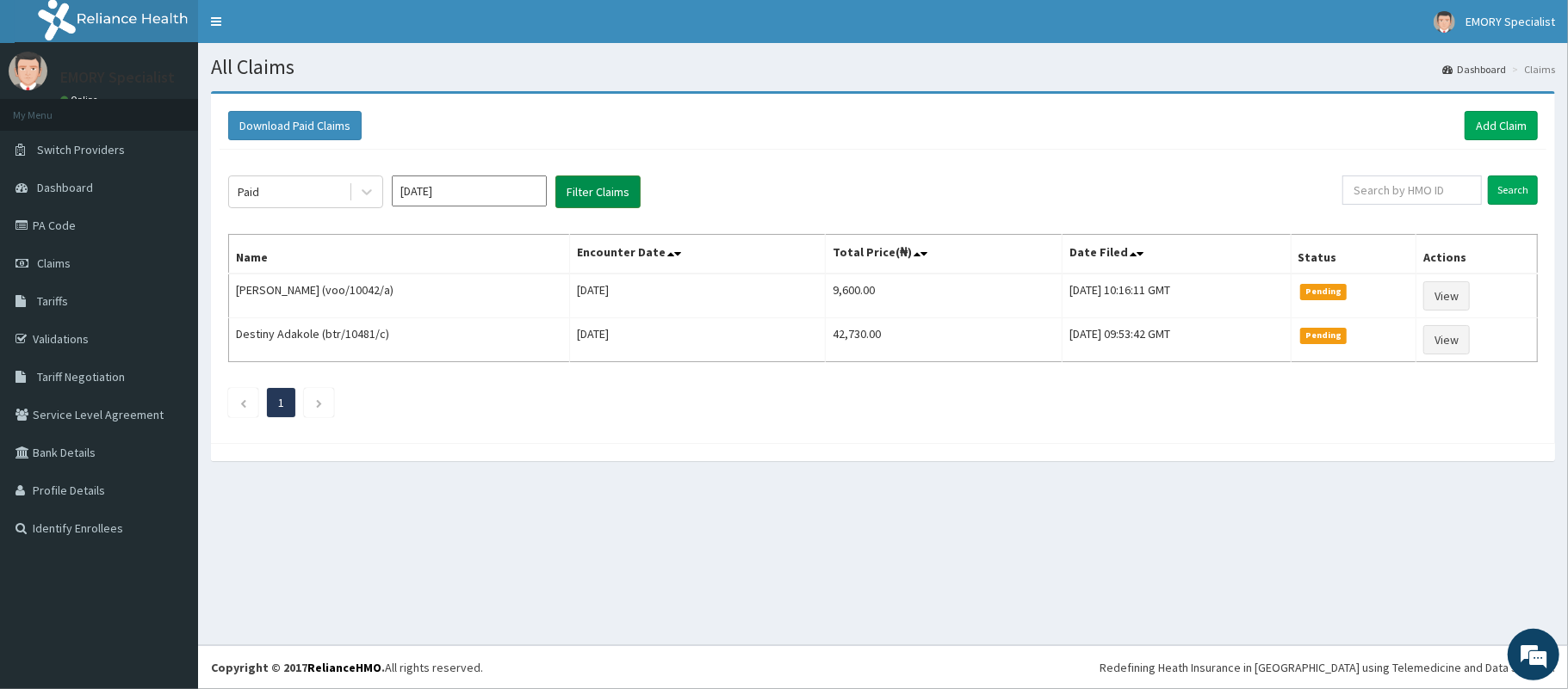
click at [609, 184] on button "Filter Claims" at bounding box center [597, 192] width 85 height 33
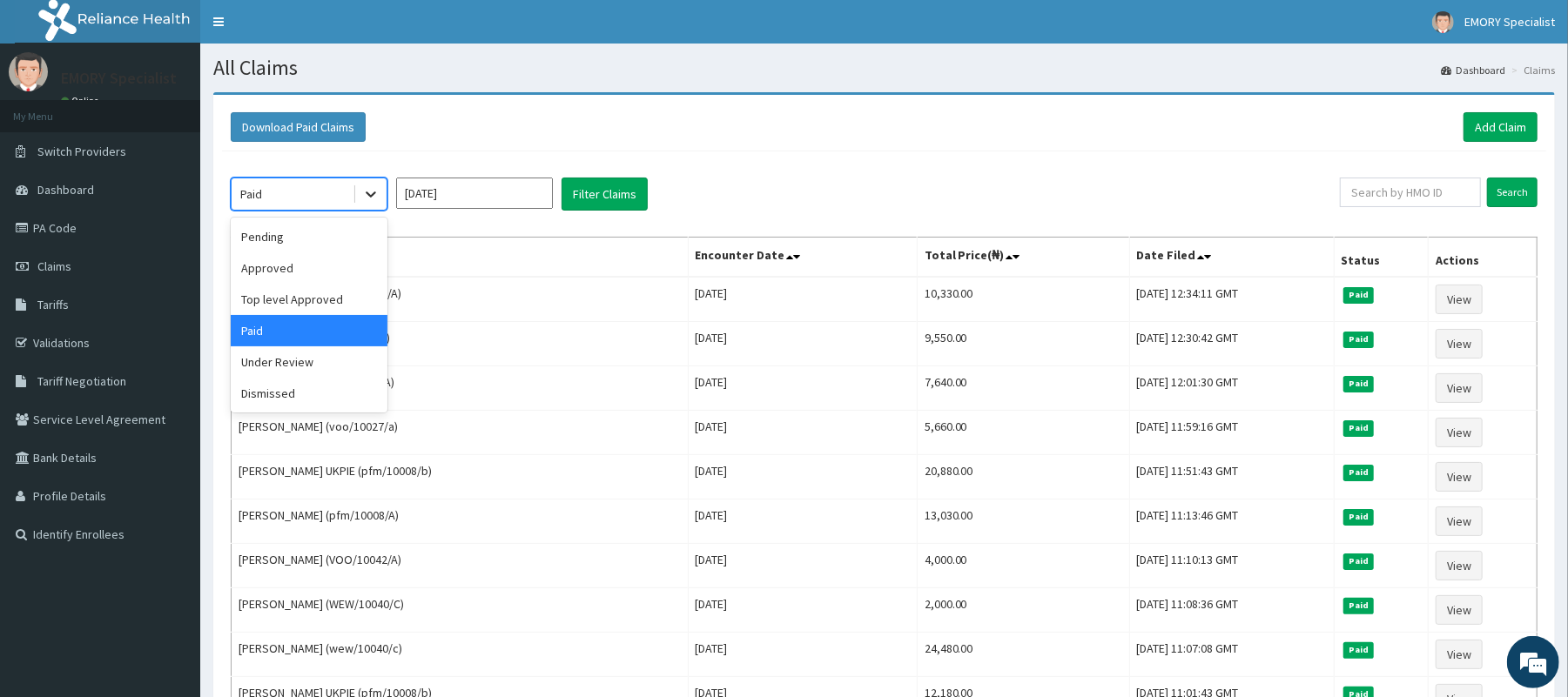
click at [362, 190] on icon at bounding box center [371, 194] width 18 height 18
click at [286, 269] on div "Approved" at bounding box center [309, 269] width 157 height 32
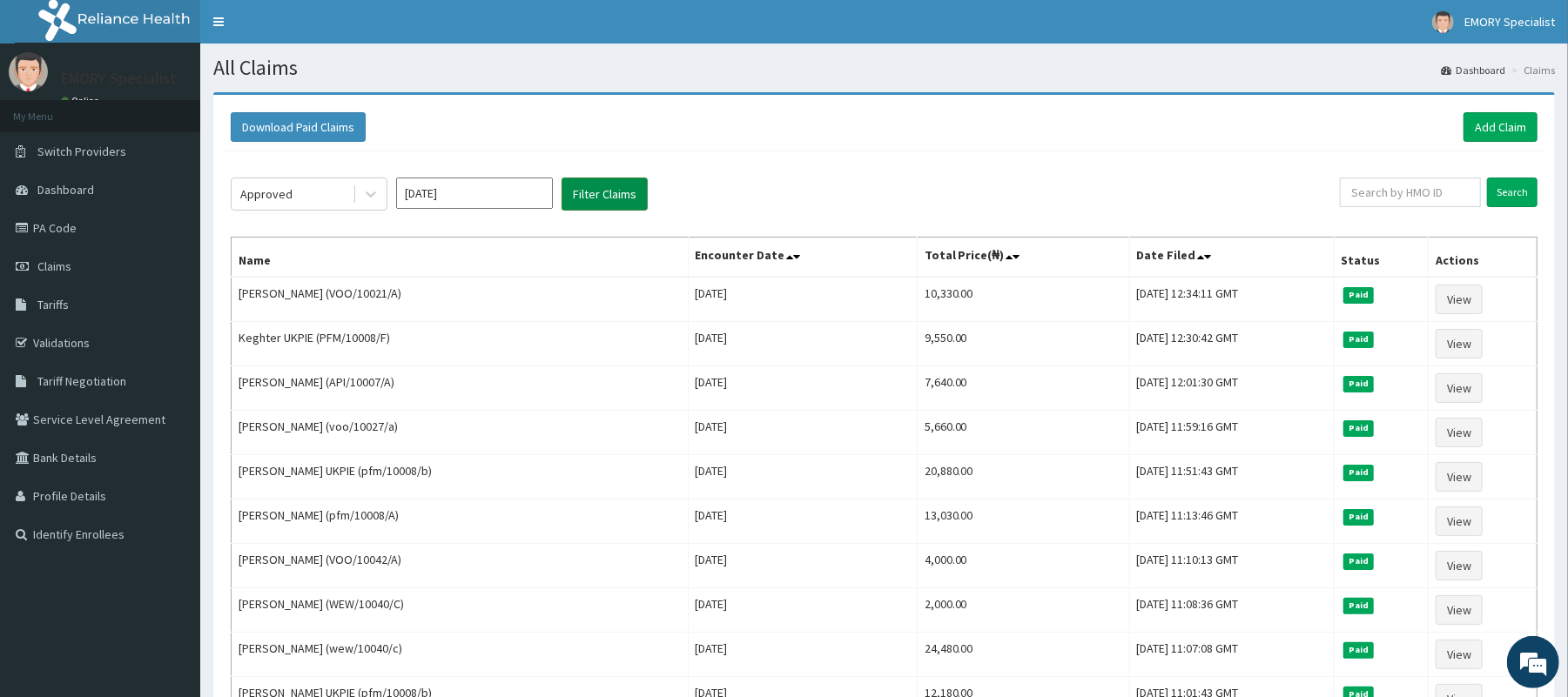
click at [613, 190] on button "Filter Claims" at bounding box center [604, 194] width 86 height 33
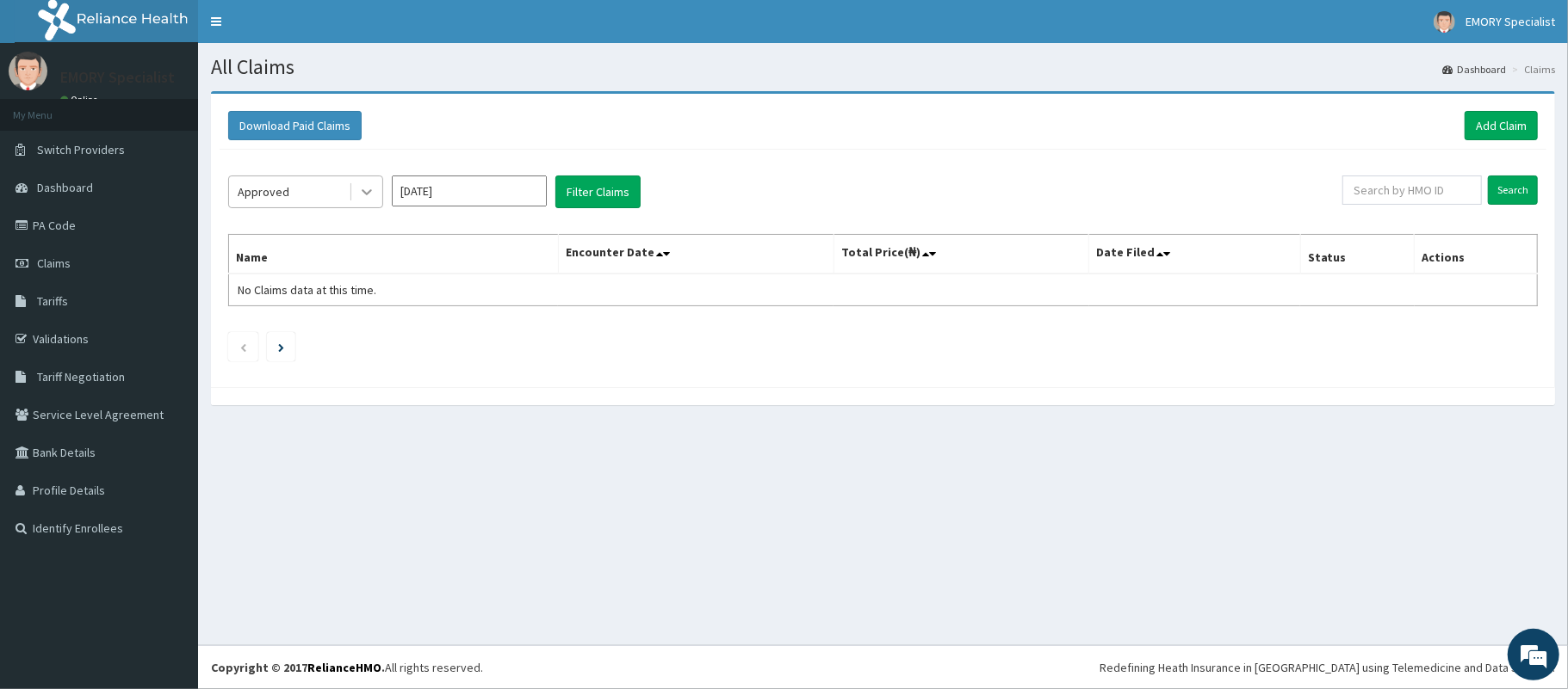
click at [372, 198] on icon at bounding box center [367, 192] width 17 height 17
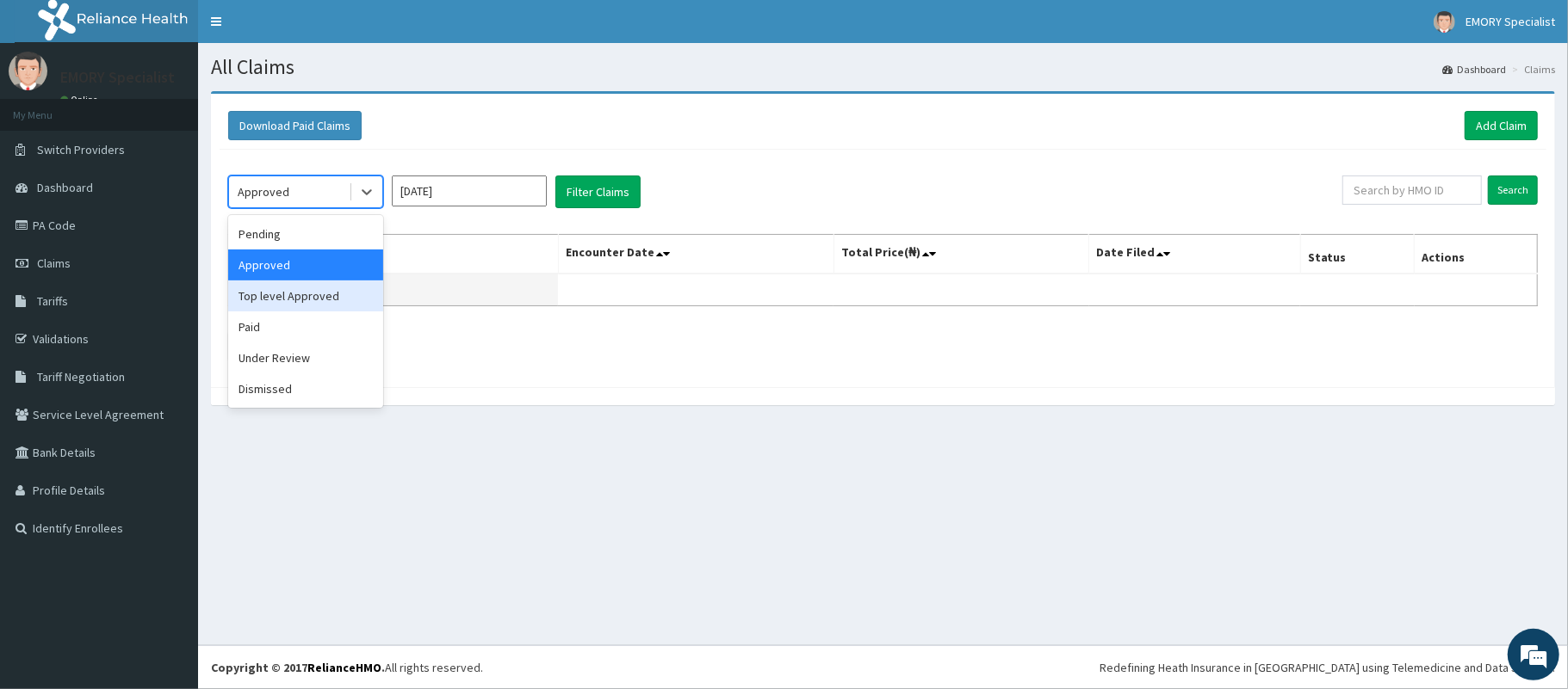
click at [322, 294] on div "Top level Approved" at bounding box center [305, 296] width 155 height 31
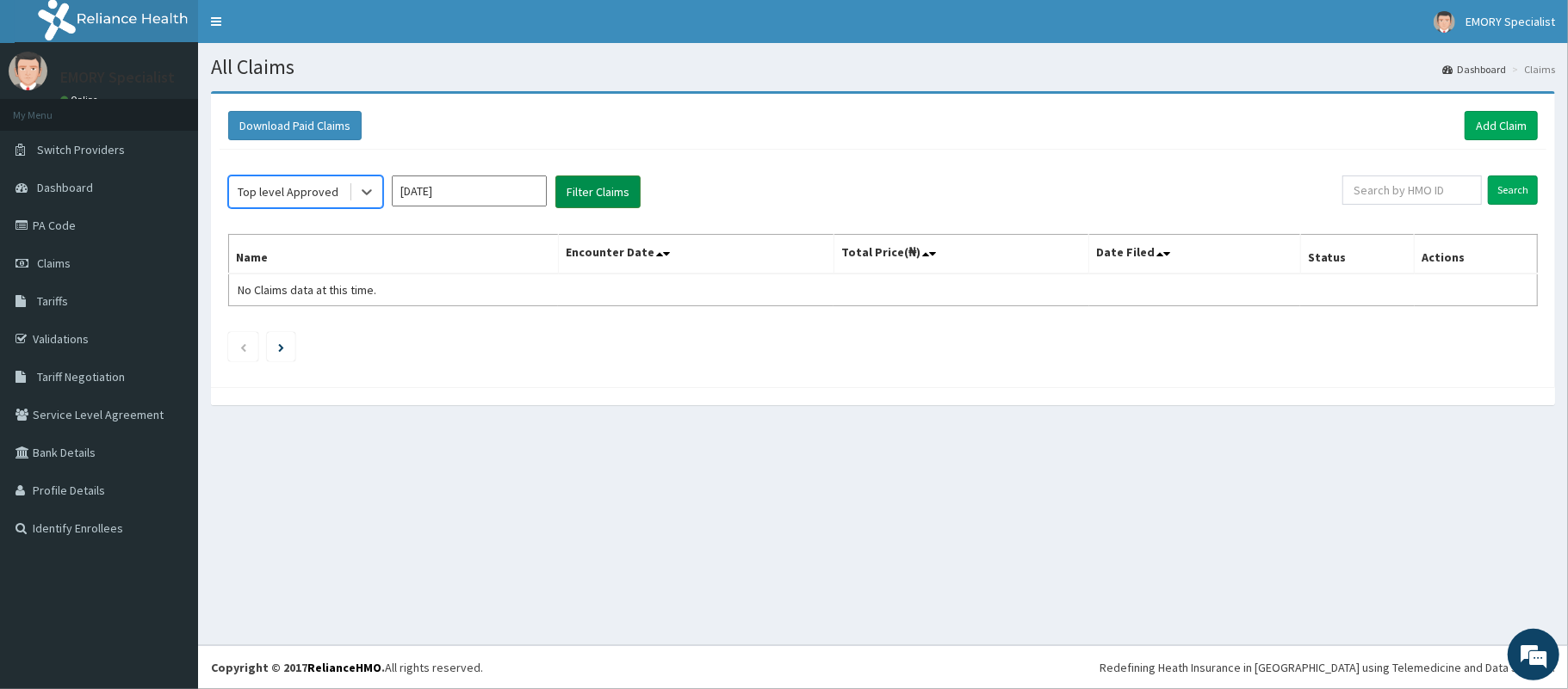
click at [593, 186] on button "Filter Claims" at bounding box center [597, 192] width 85 height 33
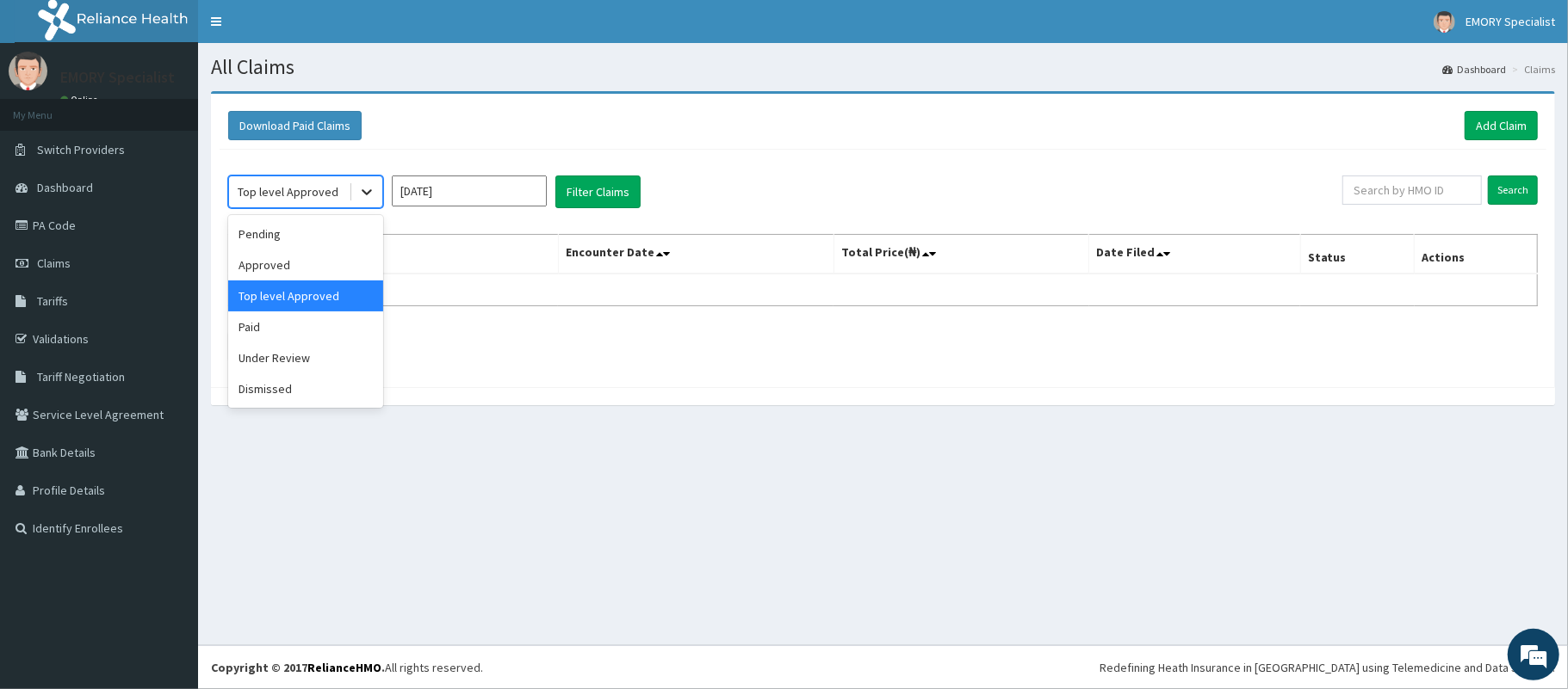
click at [356, 194] on div at bounding box center [367, 192] width 31 height 31
click at [290, 356] on div "Under Review" at bounding box center [305, 358] width 155 height 31
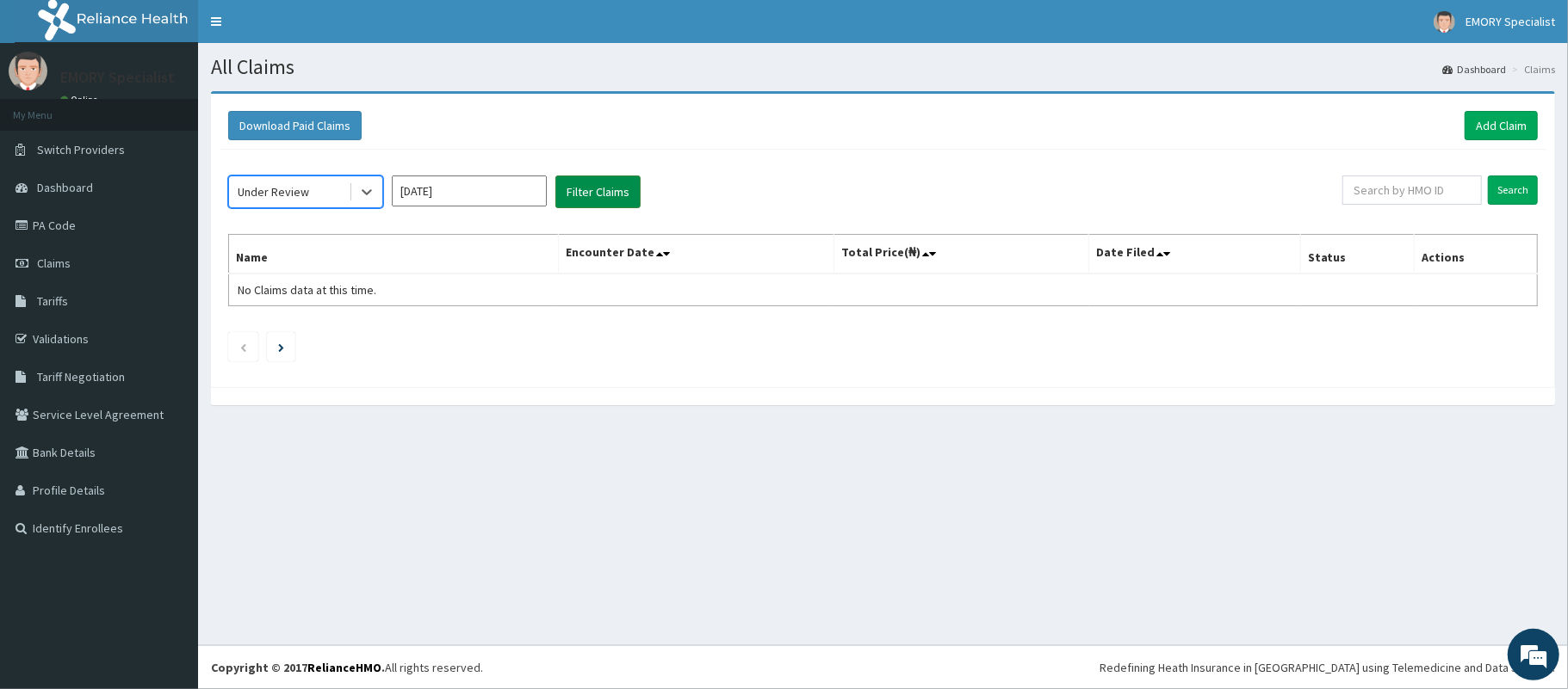
click at [585, 184] on button "Filter Claims" at bounding box center [597, 192] width 85 height 33
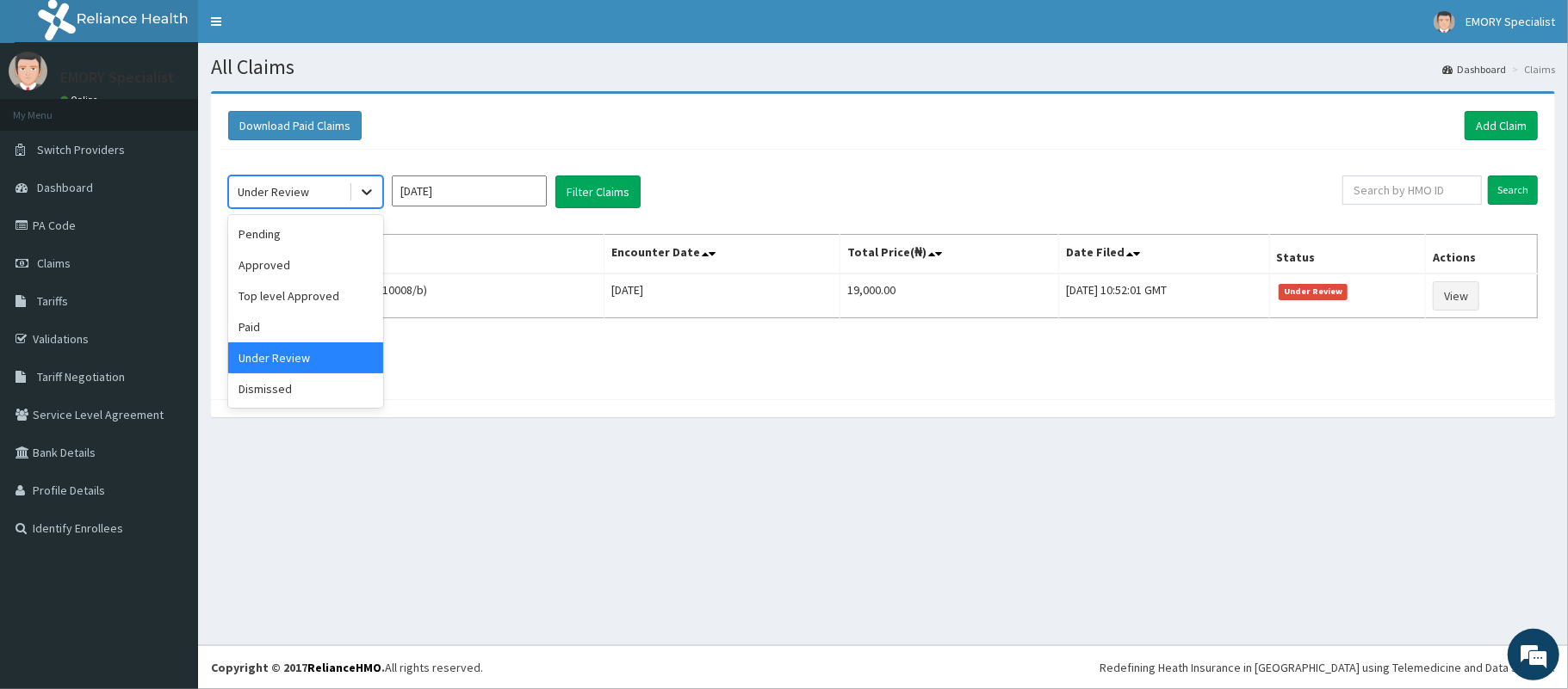
click at [360, 183] on div at bounding box center [367, 192] width 31 height 31
click at [274, 389] on div "Dismissed" at bounding box center [305, 390] width 155 height 31
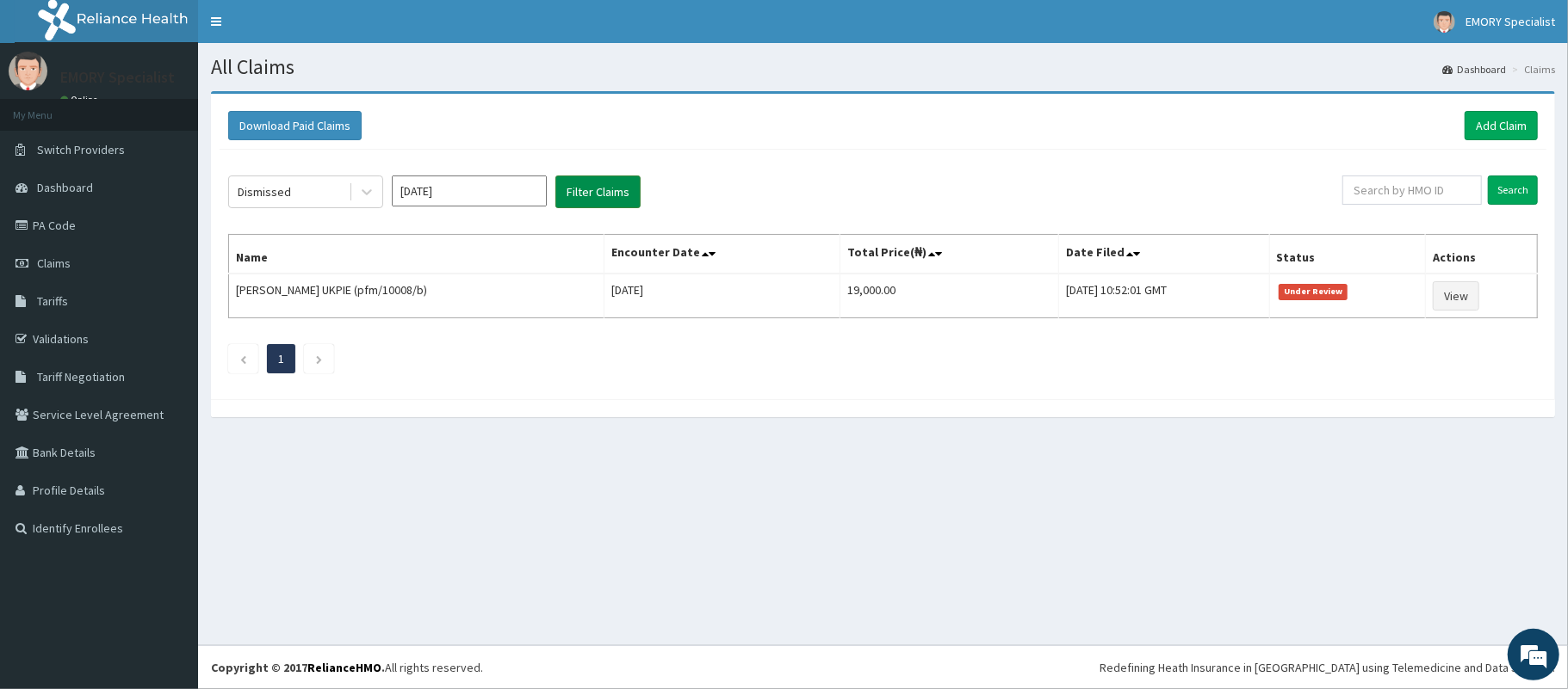
click at [583, 190] on button "Filter Claims" at bounding box center [597, 192] width 85 height 33
